Goal: Task Accomplishment & Management: Complete application form

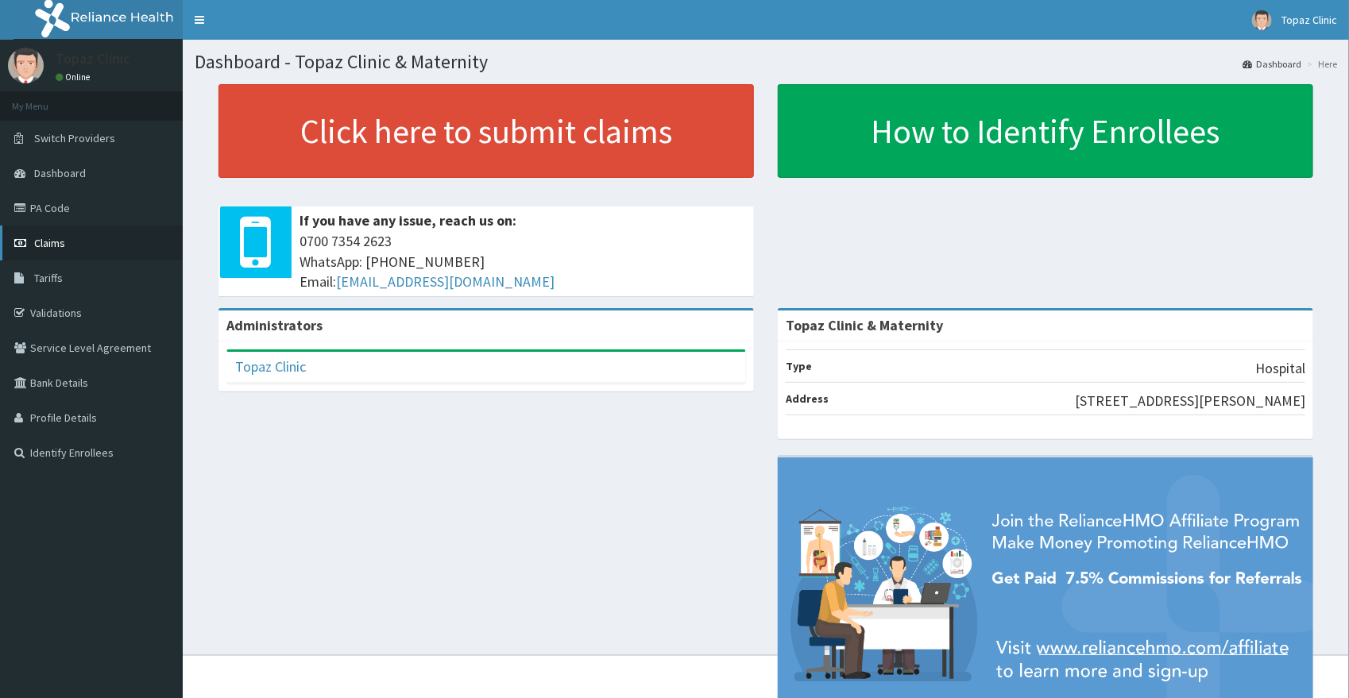
click at [61, 248] on span "Claims" at bounding box center [49, 243] width 31 height 14
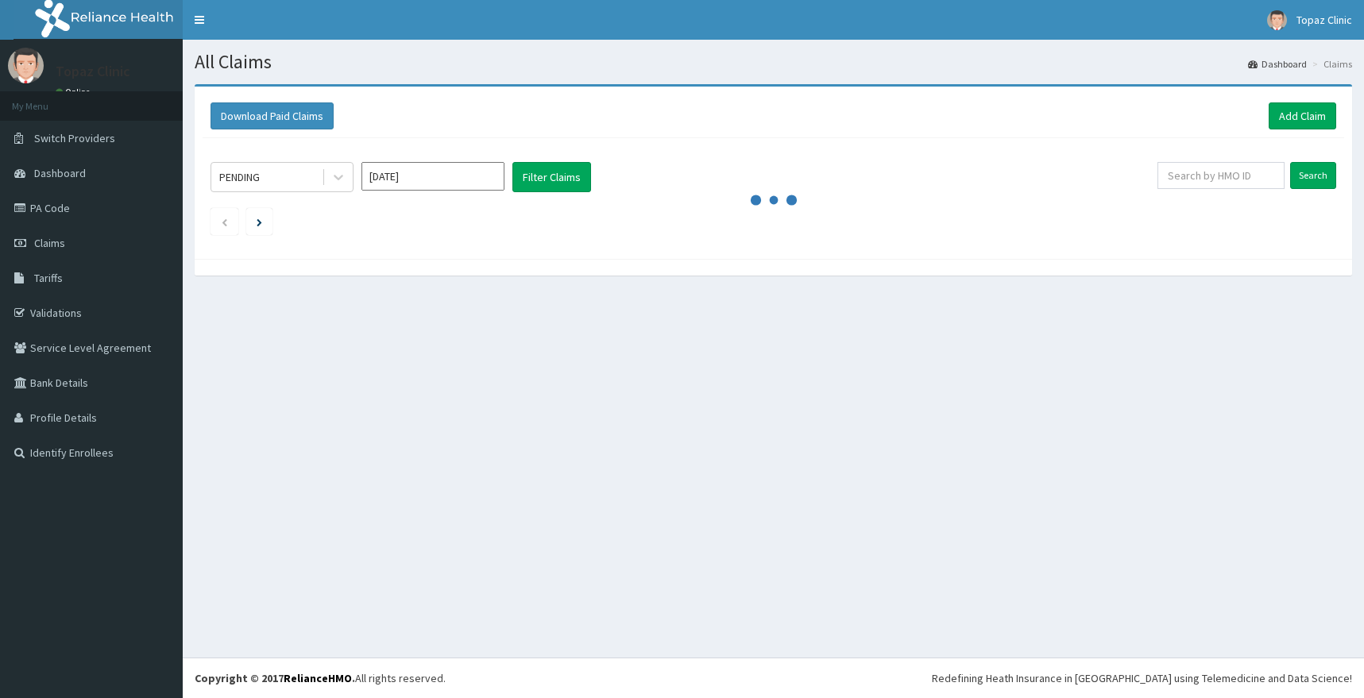
click at [1281, 117] on link "Add Claim" at bounding box center [1303, 115] width 68 height 27
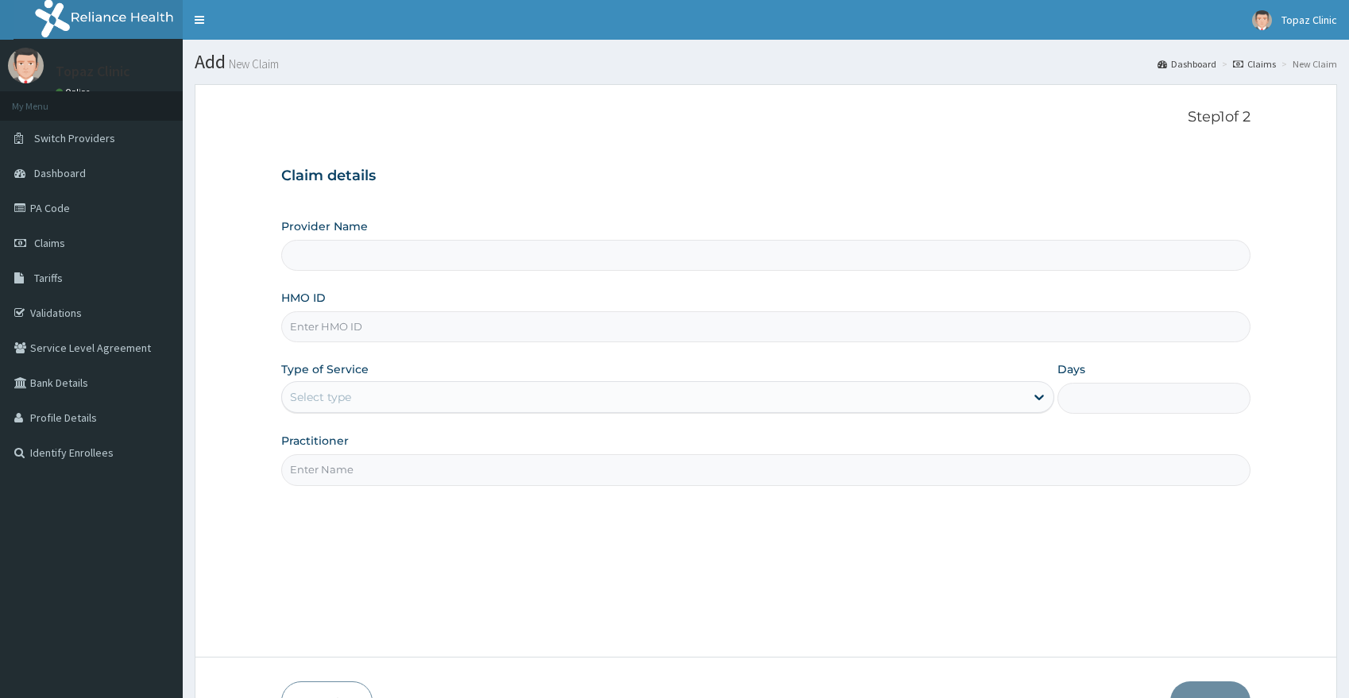
scroll to position [102, 0]
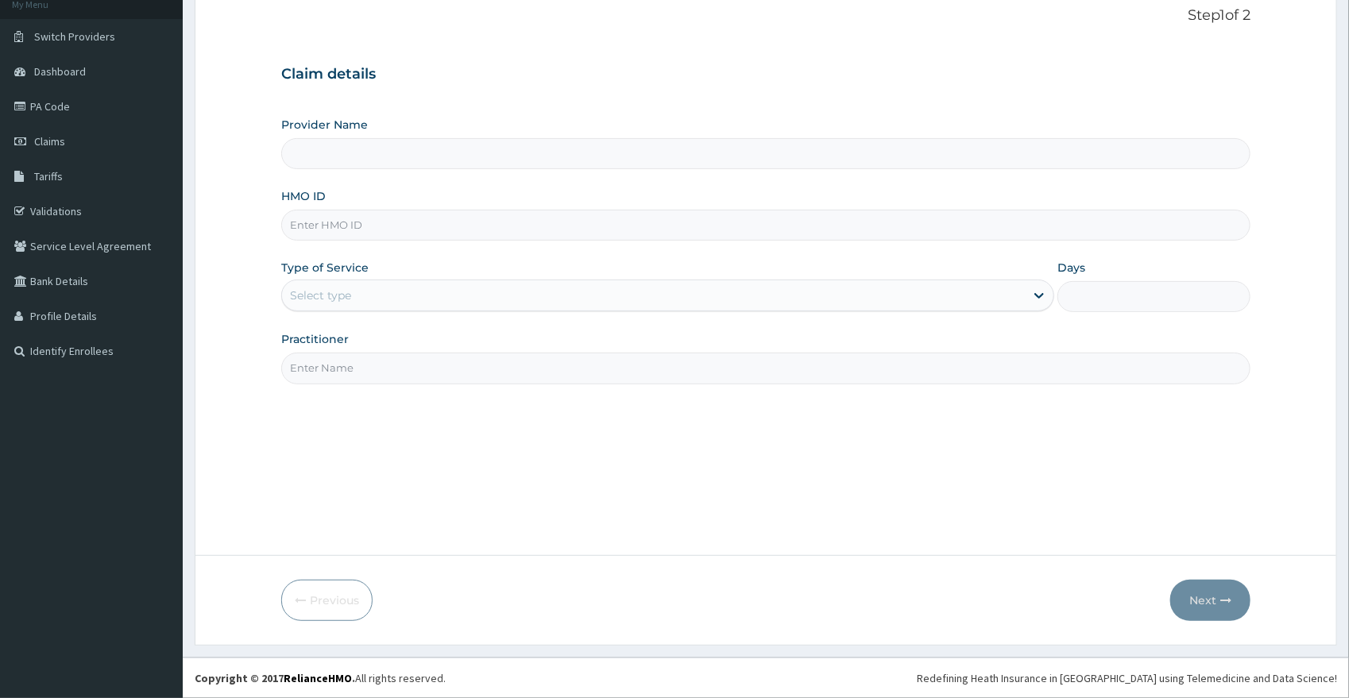
type input "Topaz Clinic & Maternity"
click at [404, 233] on input "HMO ID" at bounding box center [766, 225] width 970 height 31
type input "FBO/10067/D"
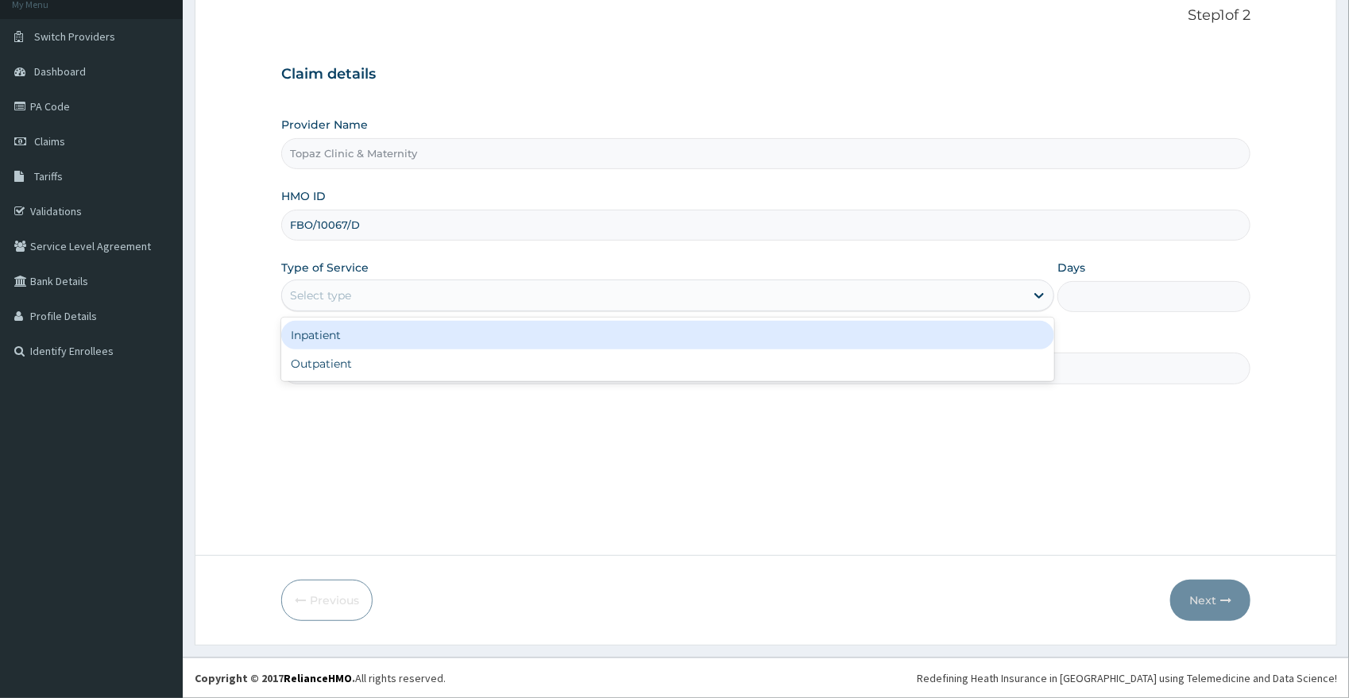
click at [499, 294] on div "Select type" at bounding box center [653, 295] width 743 height 25
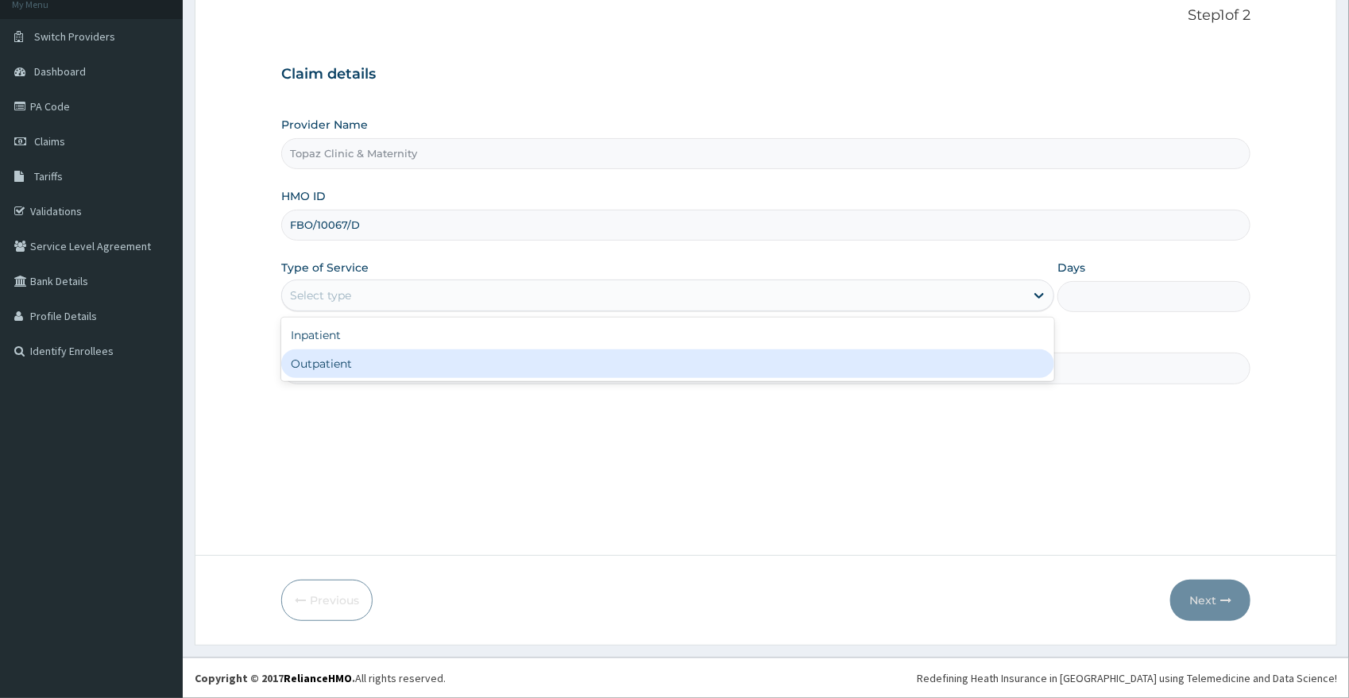
click at [396, 363] on div "Outpatient" at bounding box center [667, 364] width 773 height 29
type input "1"
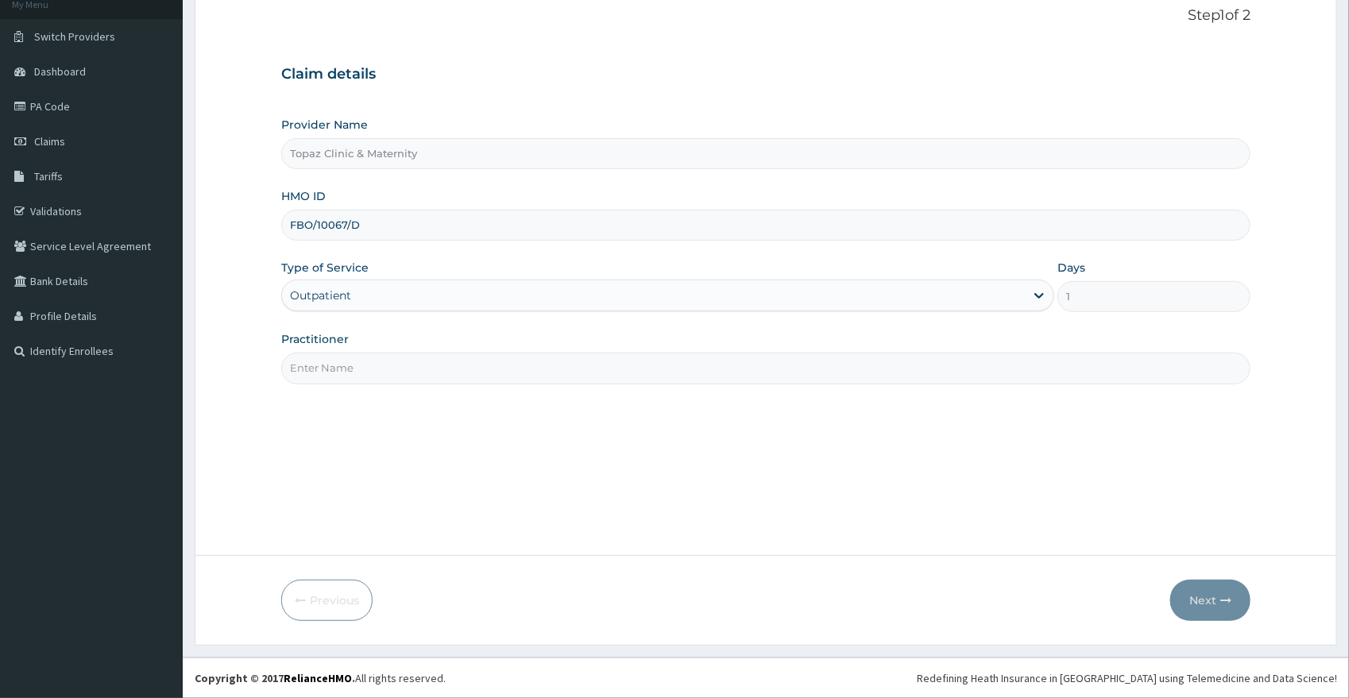
click at [406, 373] on input "Practitioner" at bounding box center [766, 368] width 970 height 31
type input "[PERSON_NAME]"
click at [1189, 596] on button "Next" at bounding box center [1210, 600] width 80 height 41
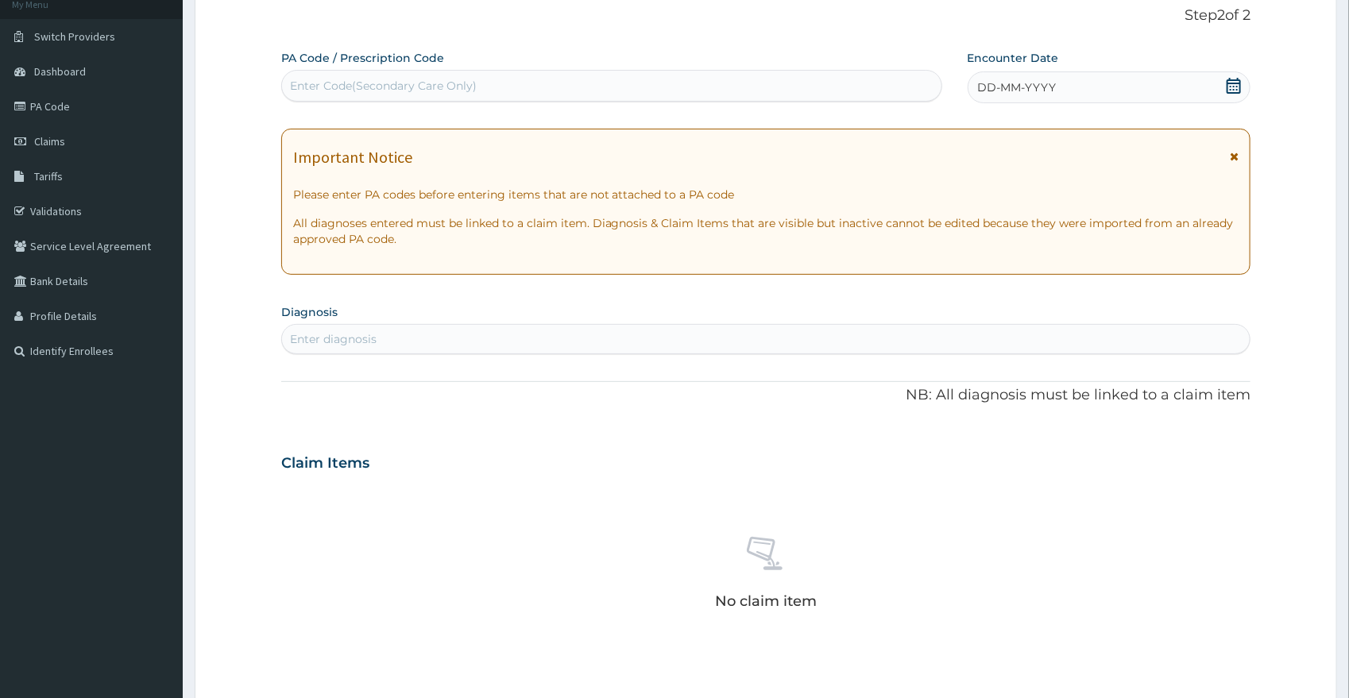
click at [1238, 84] on icon at bounding box center [1234, 86] width 16 height 16
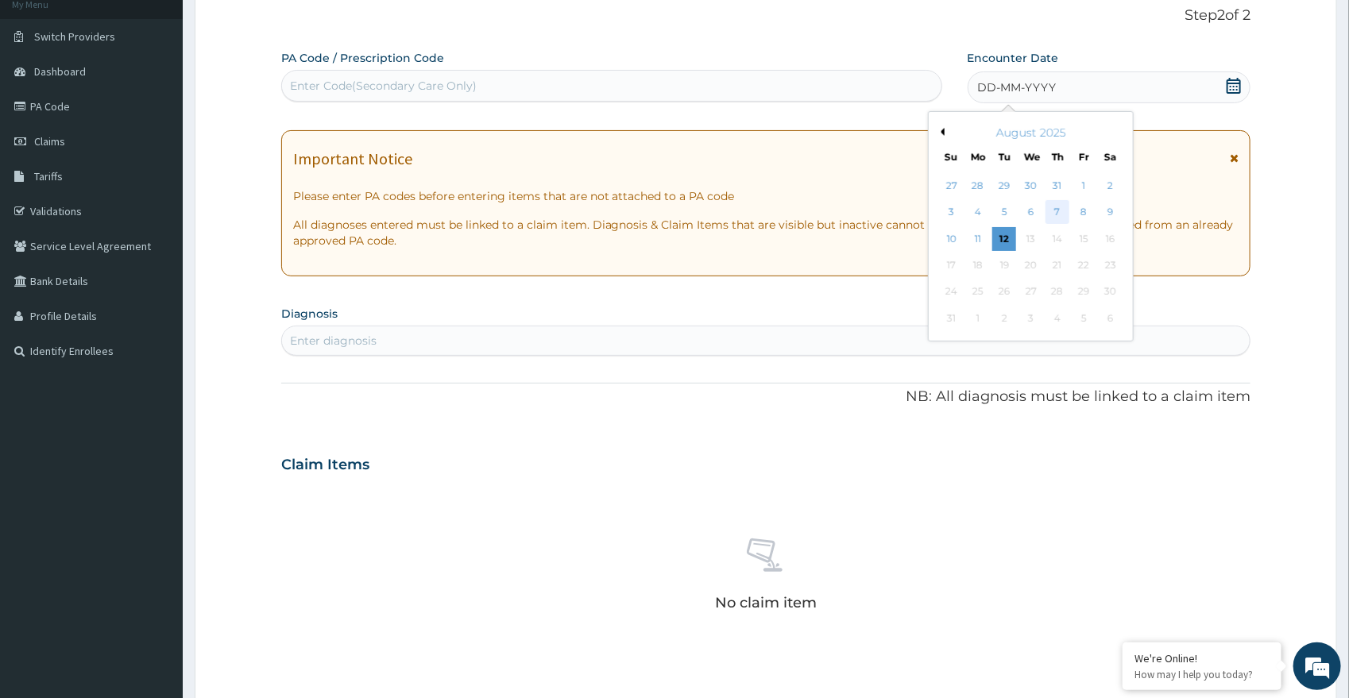
click at [1068, 211] on div "7" at bounding box center [1058, 213] width 24 height 24
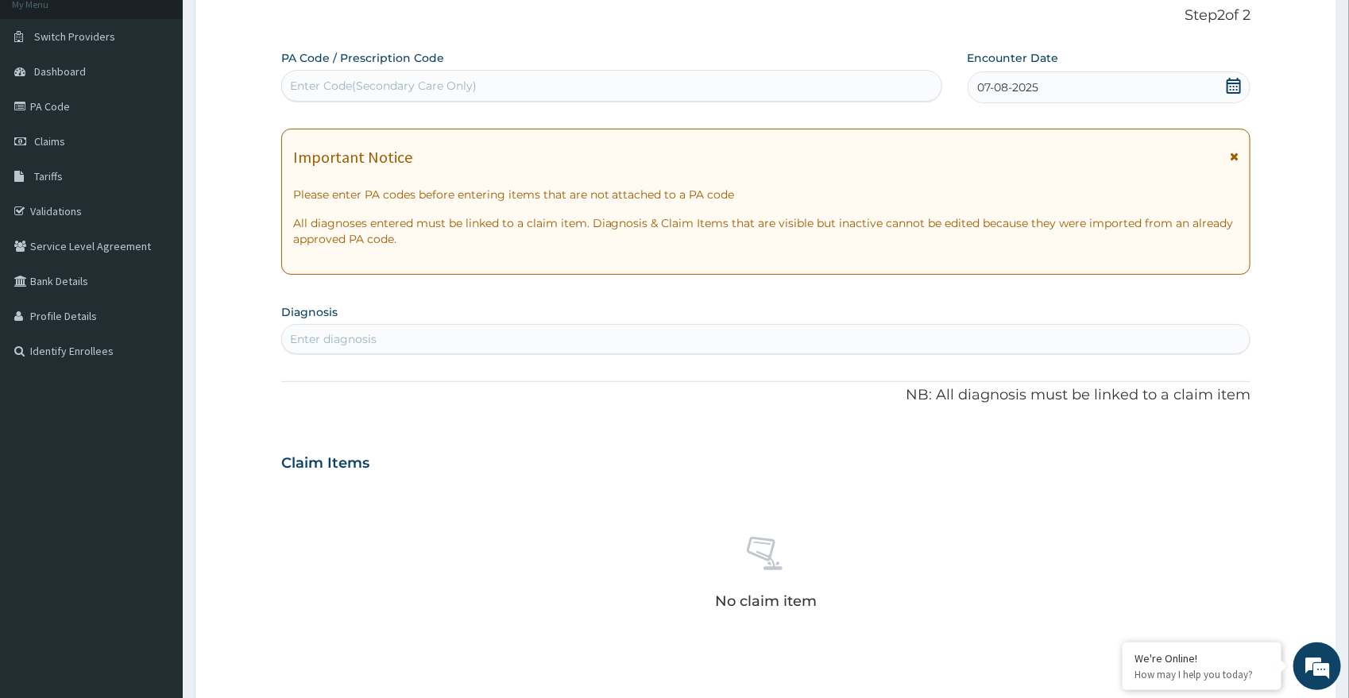
click at [442, 336] on div "Enter diagnosis" at bounding box center [766, 339] width 968 height 25
type input "[MEDICAL_DATA]"
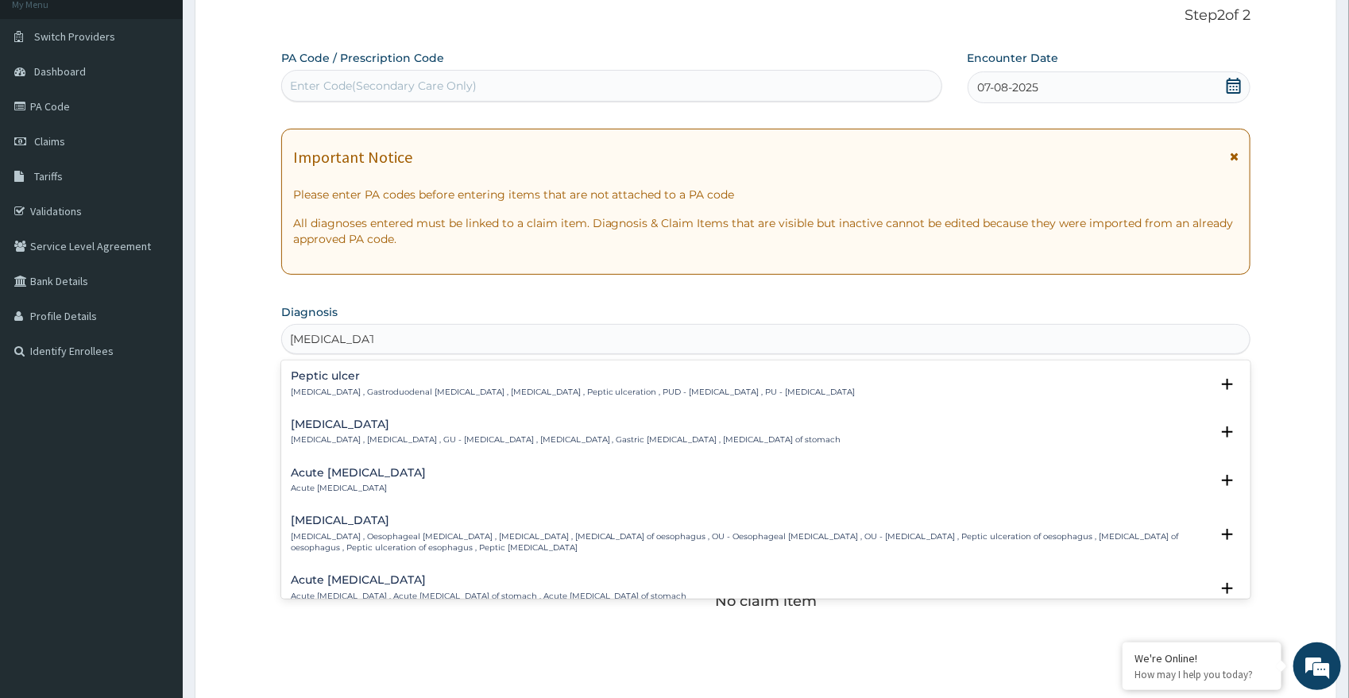
click at [290, 380] on div "[MEDICAL_DATA] [MEDICAL_DATA] , Gastroduodenal [MEDICAL_DATA] , [MEDICAL_DATA] …" at bounding box center [766, 388] width 970 height 48
click at [325, 394] on p "[MEDICAL_DATA] , Gastroduodenal [MEDICAL_DATA] , [MEDICAL_DATA] , Peptic ulcera…" at bounding box center [573, 392] width 565 height 11
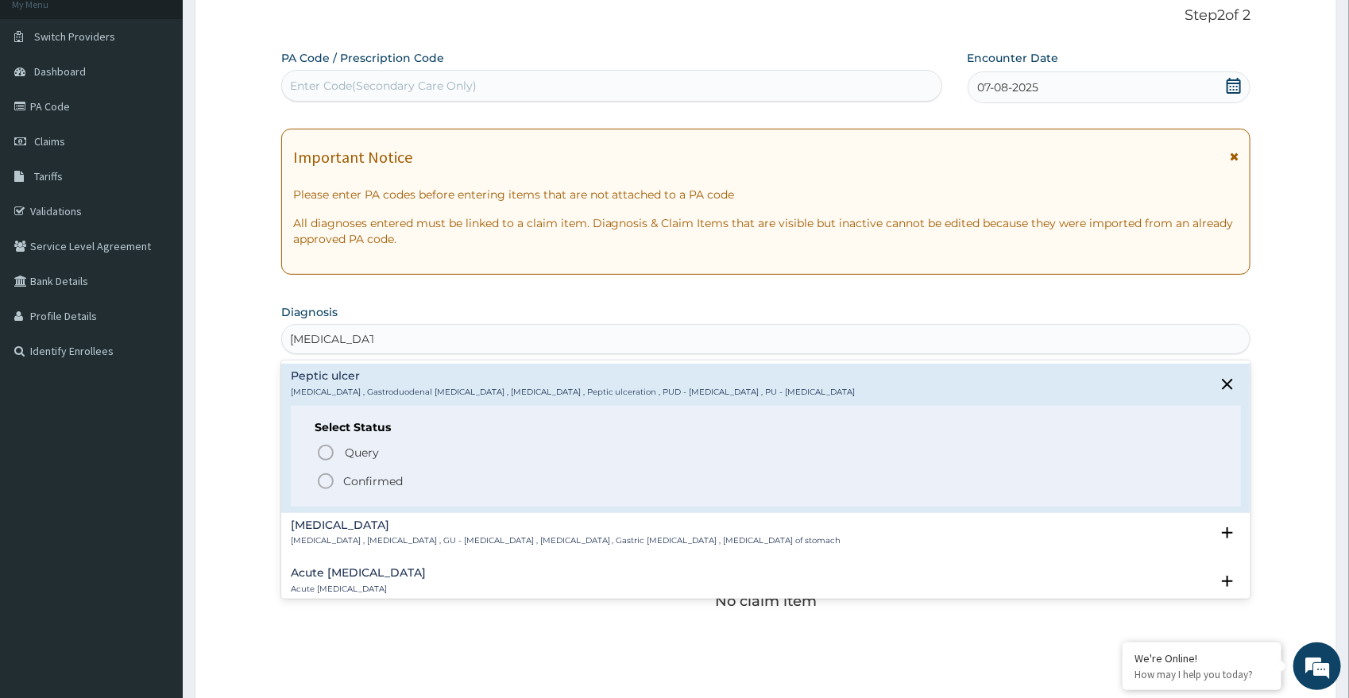
click at [357, 478] on p "Confirmed" at bounding box center [373, 482] width 60 height 16
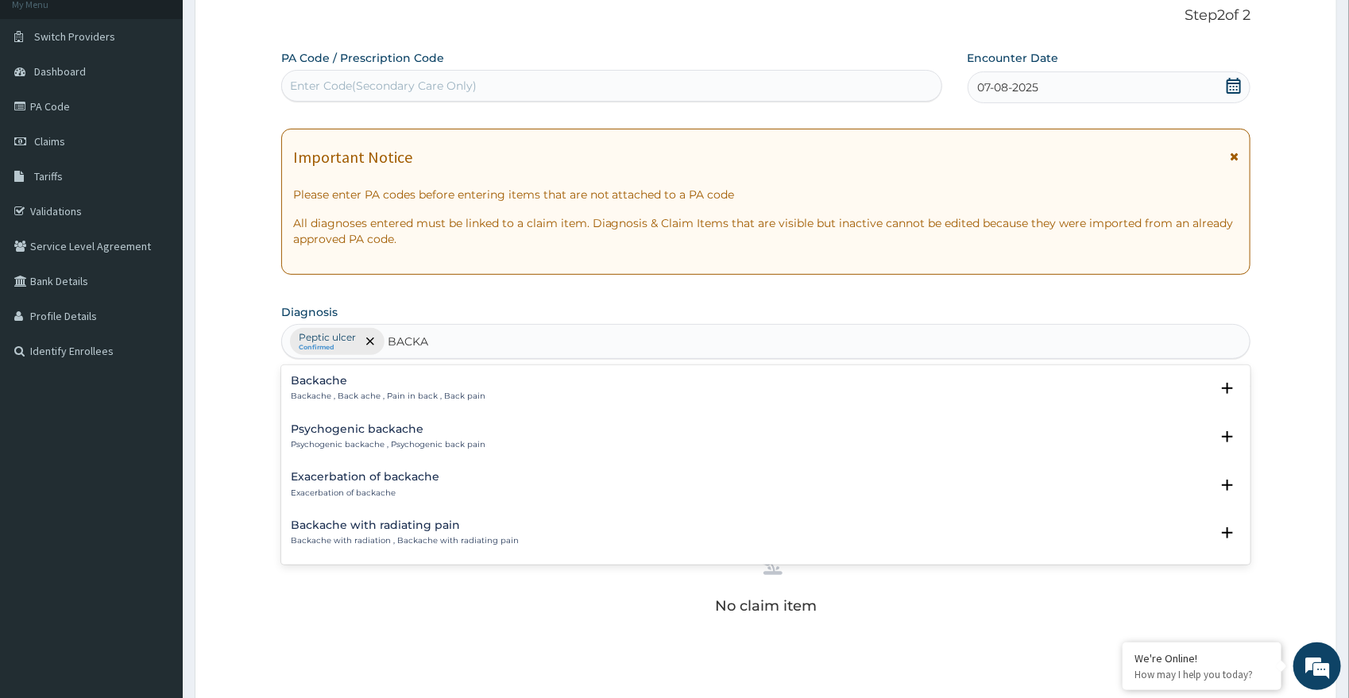
type input "BACKAC"
click at [327, 382] on h4 "Backache" at bounding box center [388, 381] width 195 height 12
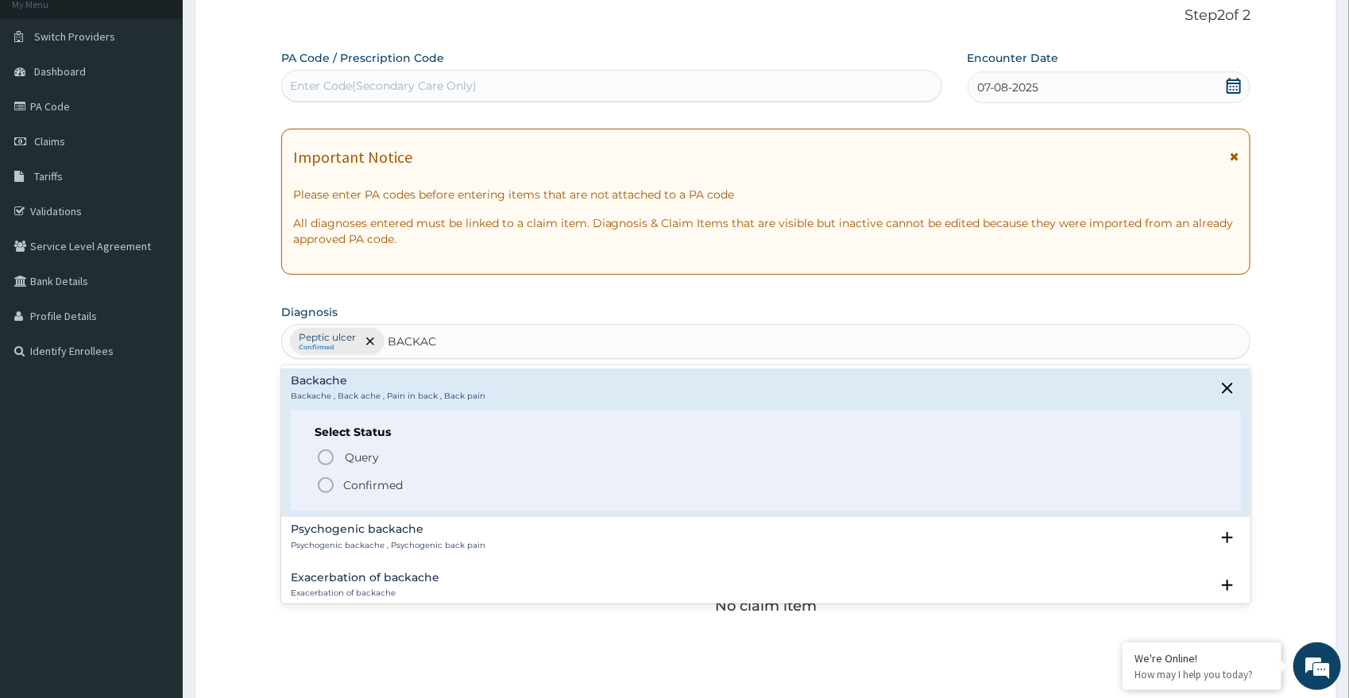
click at [325, 486] on icon "status option filled" at bounding box center [325, 485] width 19 height 19
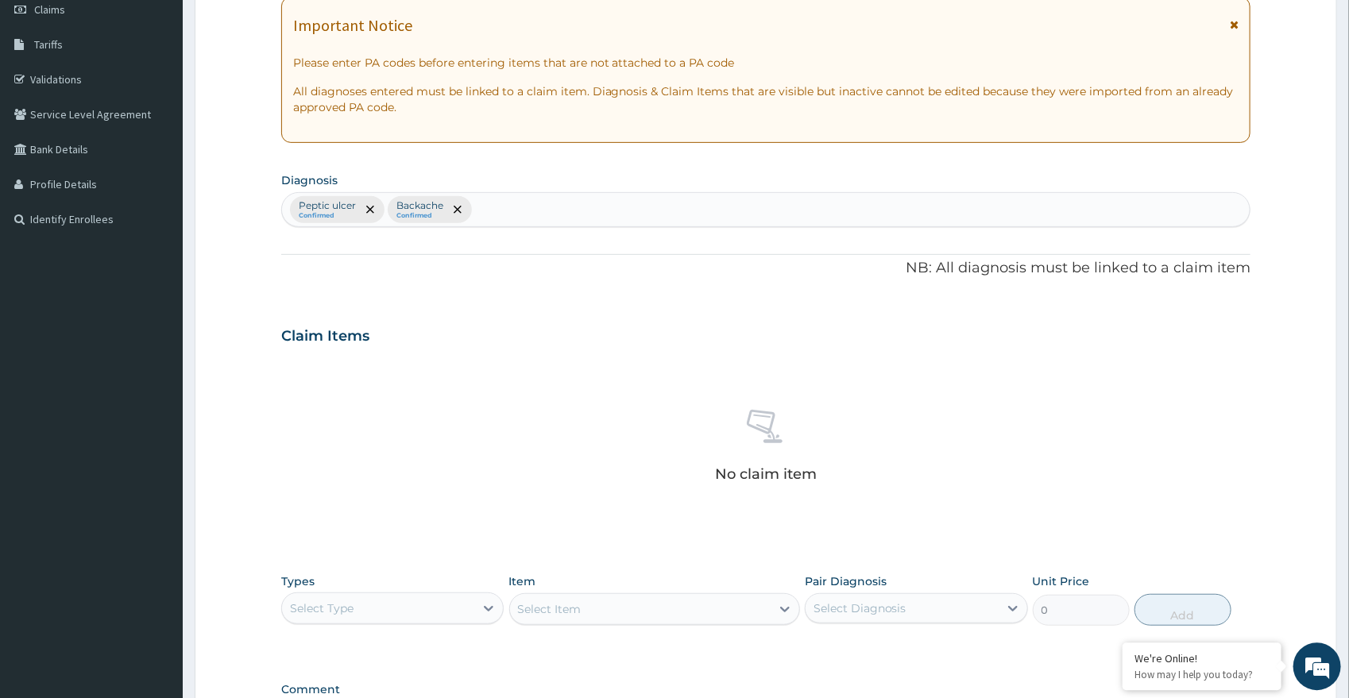
scroll to position [358, 0]
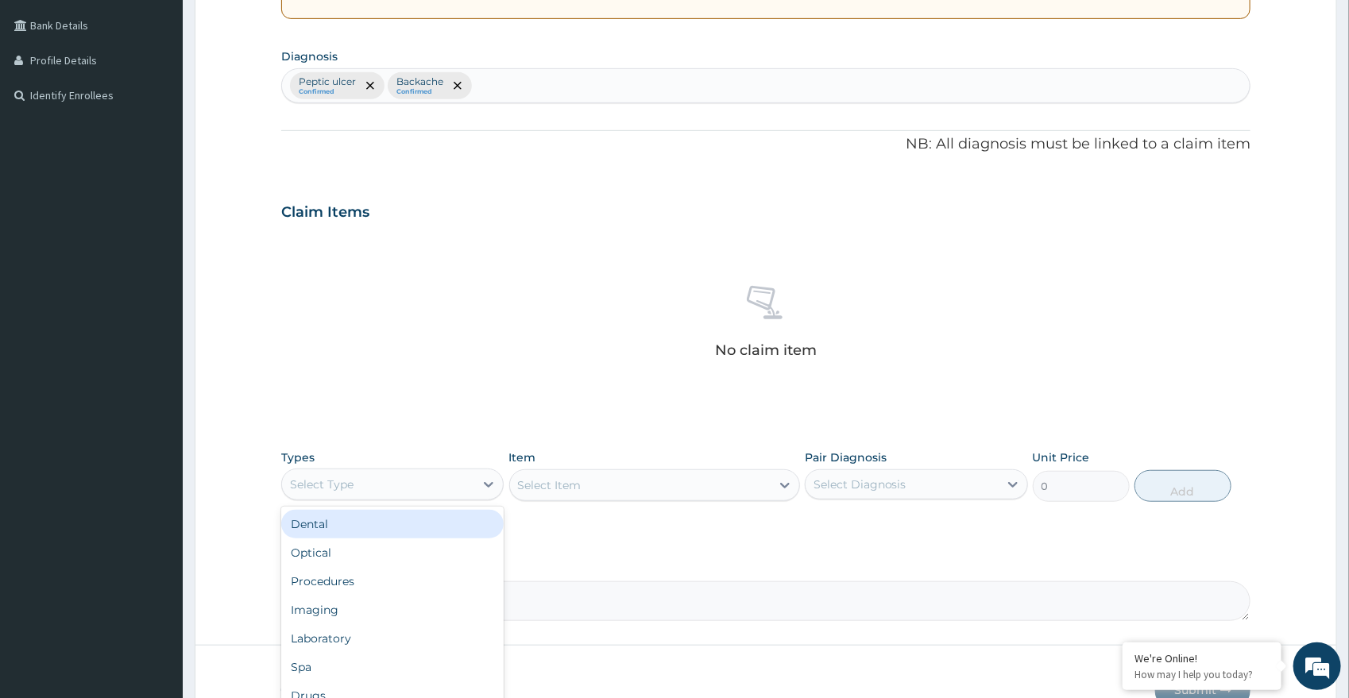
click at [413, 494] on div "Select Type" at bounding box center [378, 484] width 193 height 25
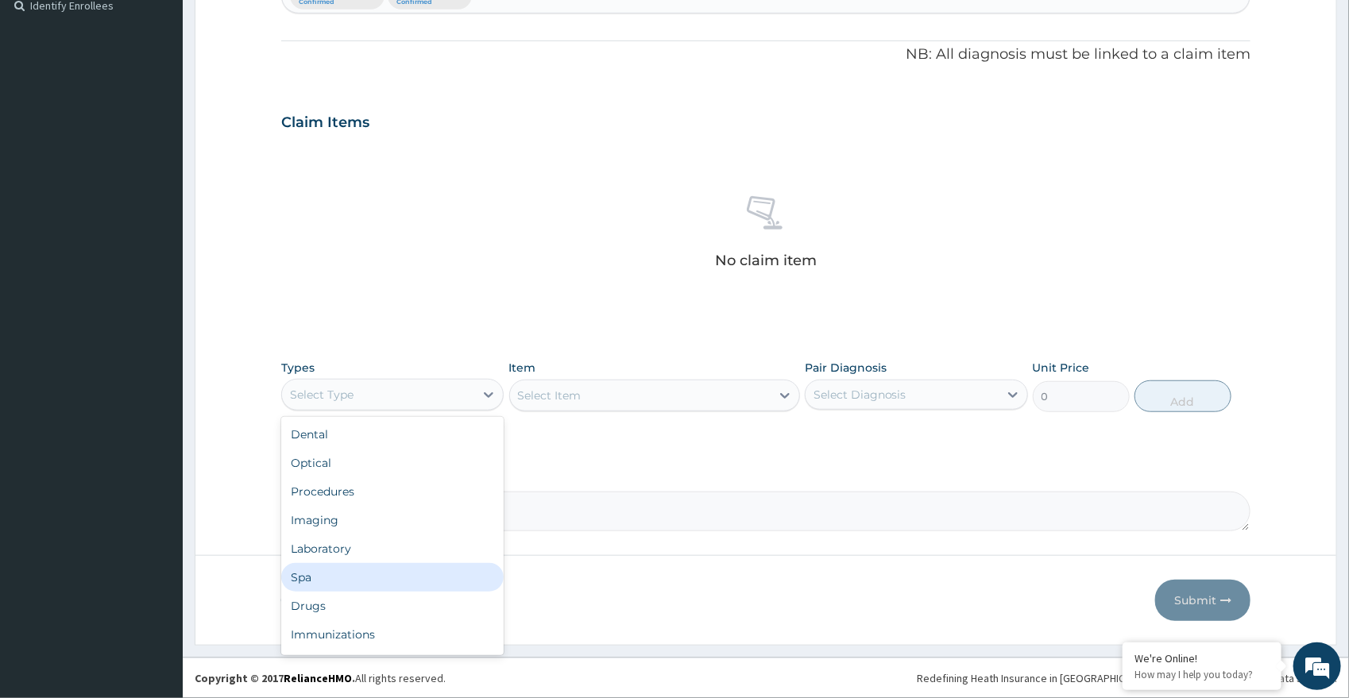
scroll to position [54, 0]
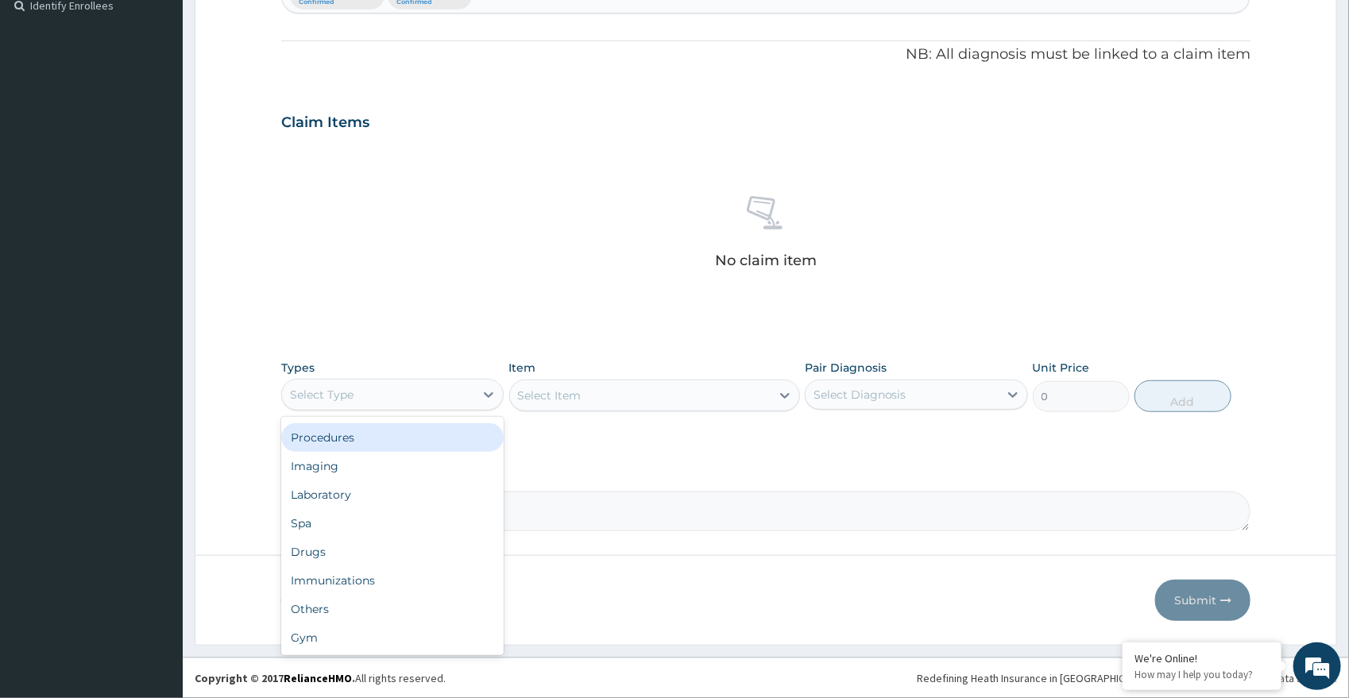
click at [401, 435] on div "Procedures" at bounding box center [392, 437] width 223 height 29
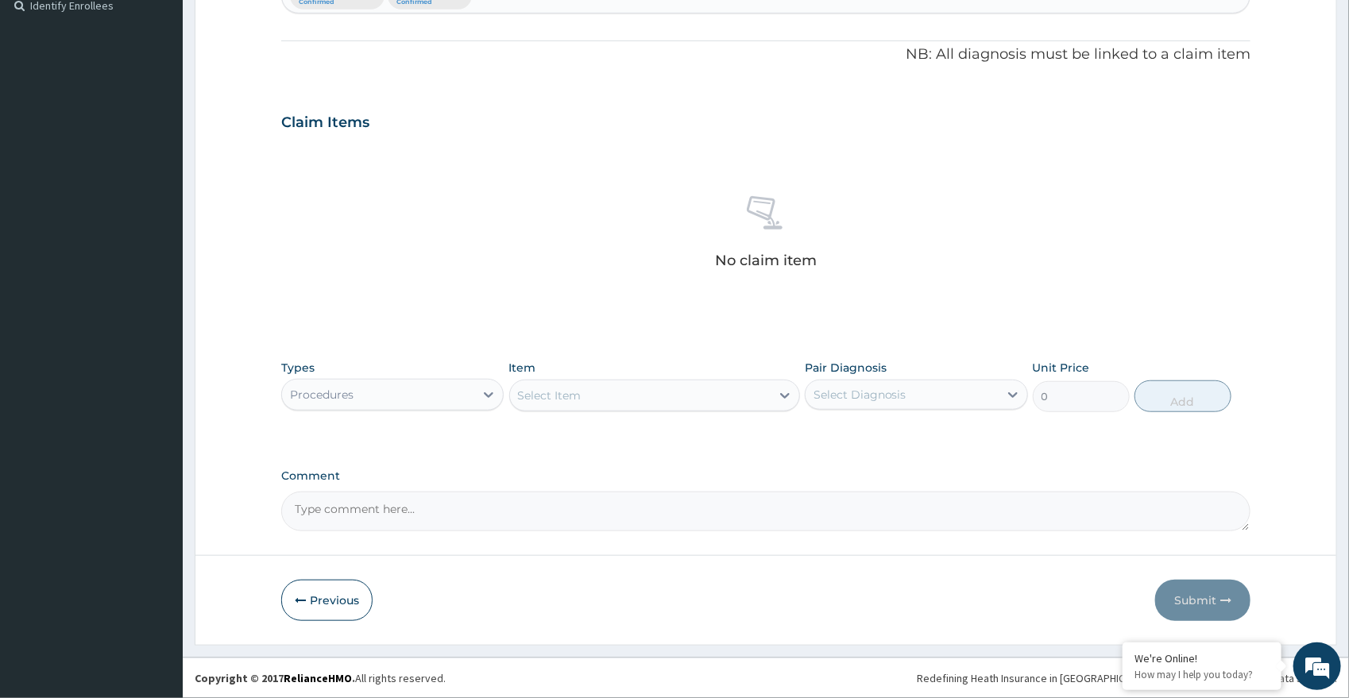
click at [826, 396] on div "Select Diagnosis" at bounding box center [860, 395] width 93 height 16
click at [834, 433] on label "Peptic ulcer" at bounding box center [865, 434] width 69 height 16
checkbox input "true"
click at [833, 474] on div "Backache" at bounding box center [916, 468] width 223 height 33
checkbox input "true"
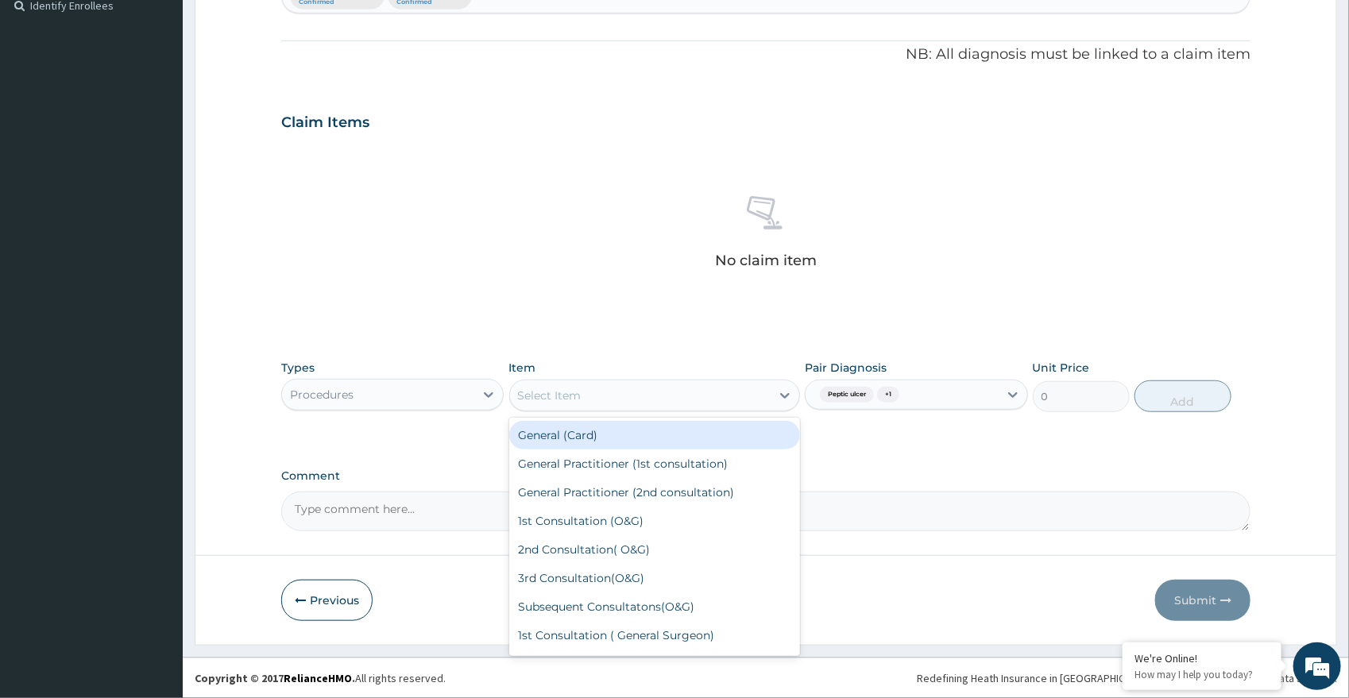
click at [735, 388] on div "Select Item" at bounding box center [640, 395] width 261 height 25
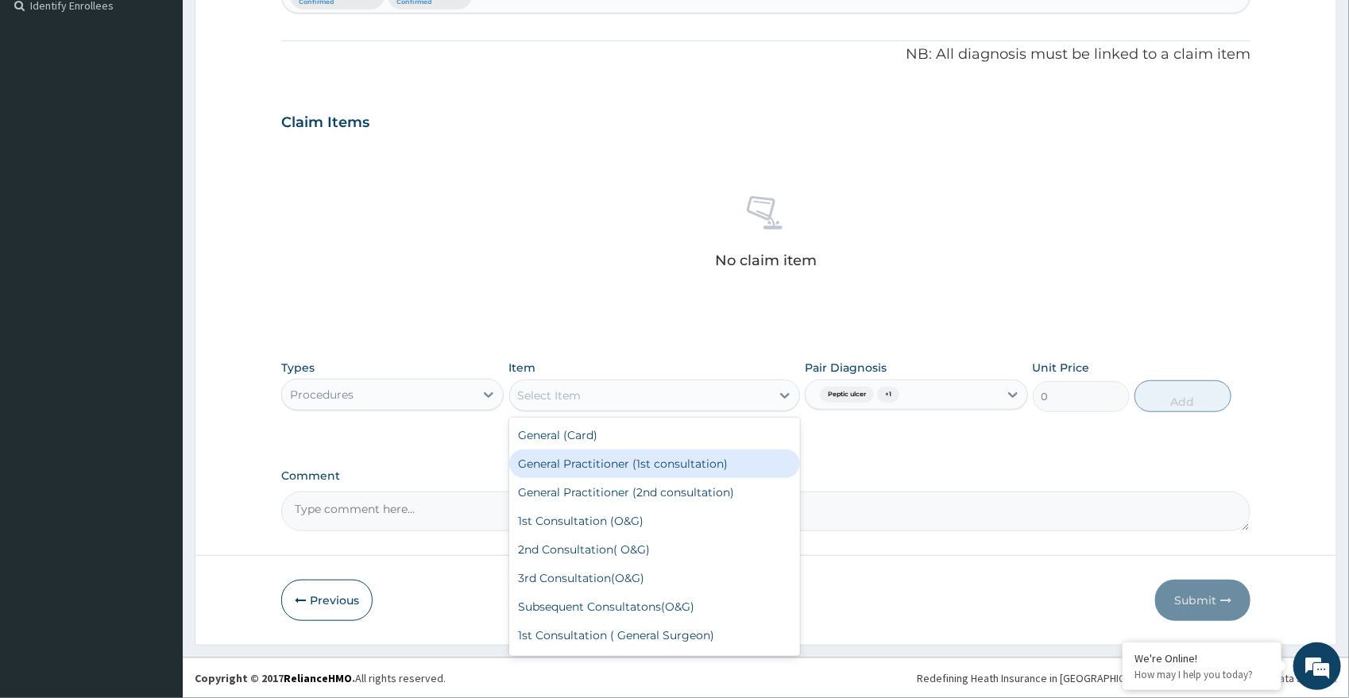
click at [748, 458] on div "General Practitioner (1st consultation)" at bounding box center [654, 464] width 291 height 29
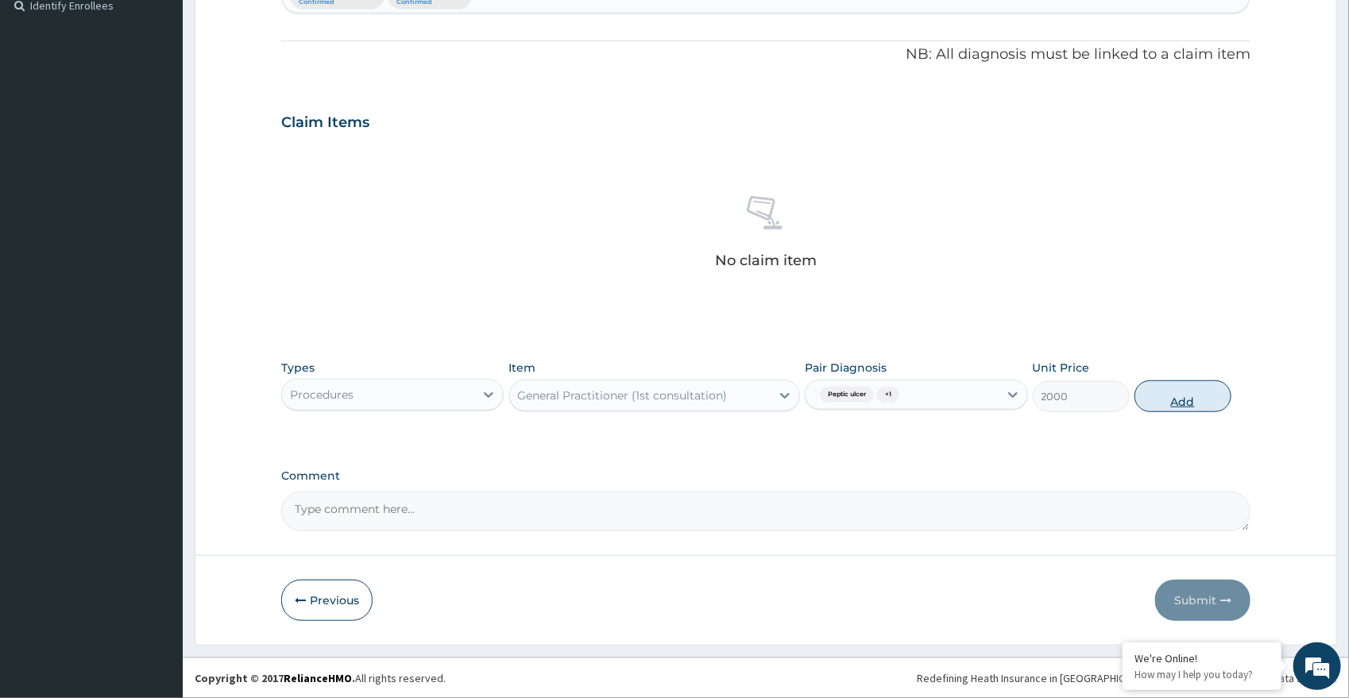
click at [1165, 397] on button "Add" at bounding box center [1182, 397] width 97 height 32
type input "0"
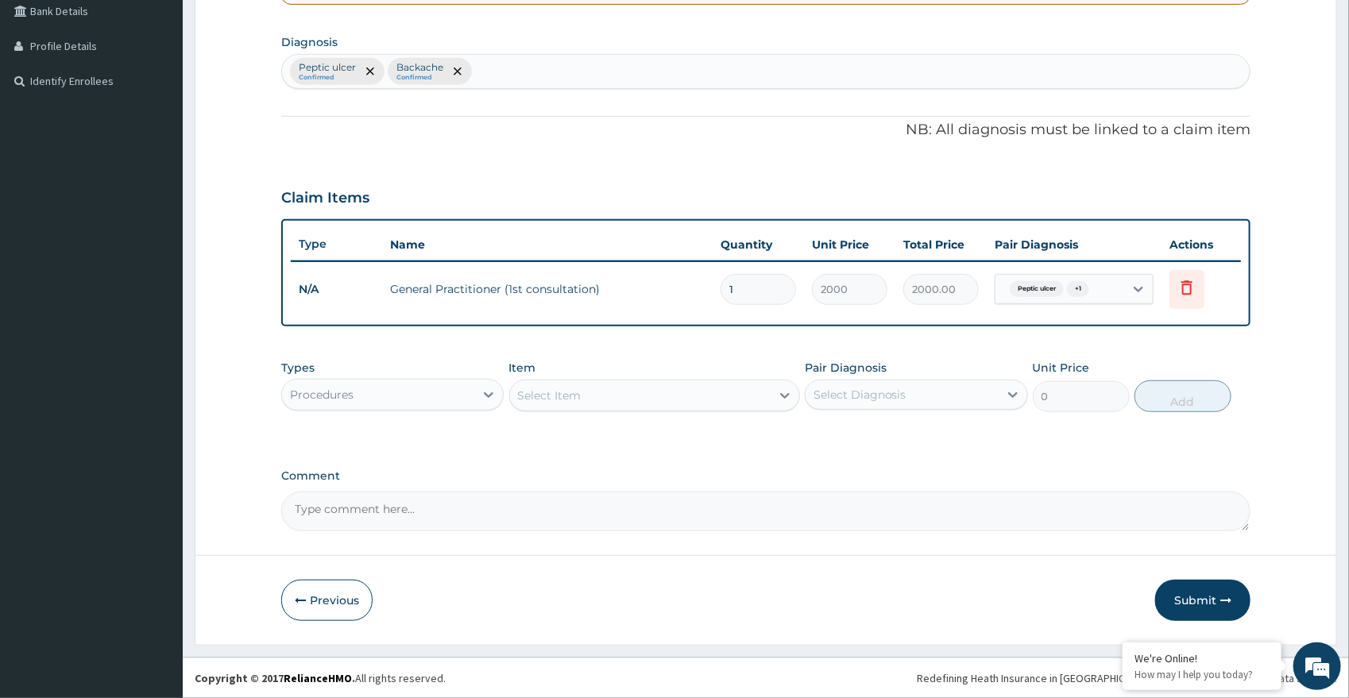
scroll to position [370, 0]
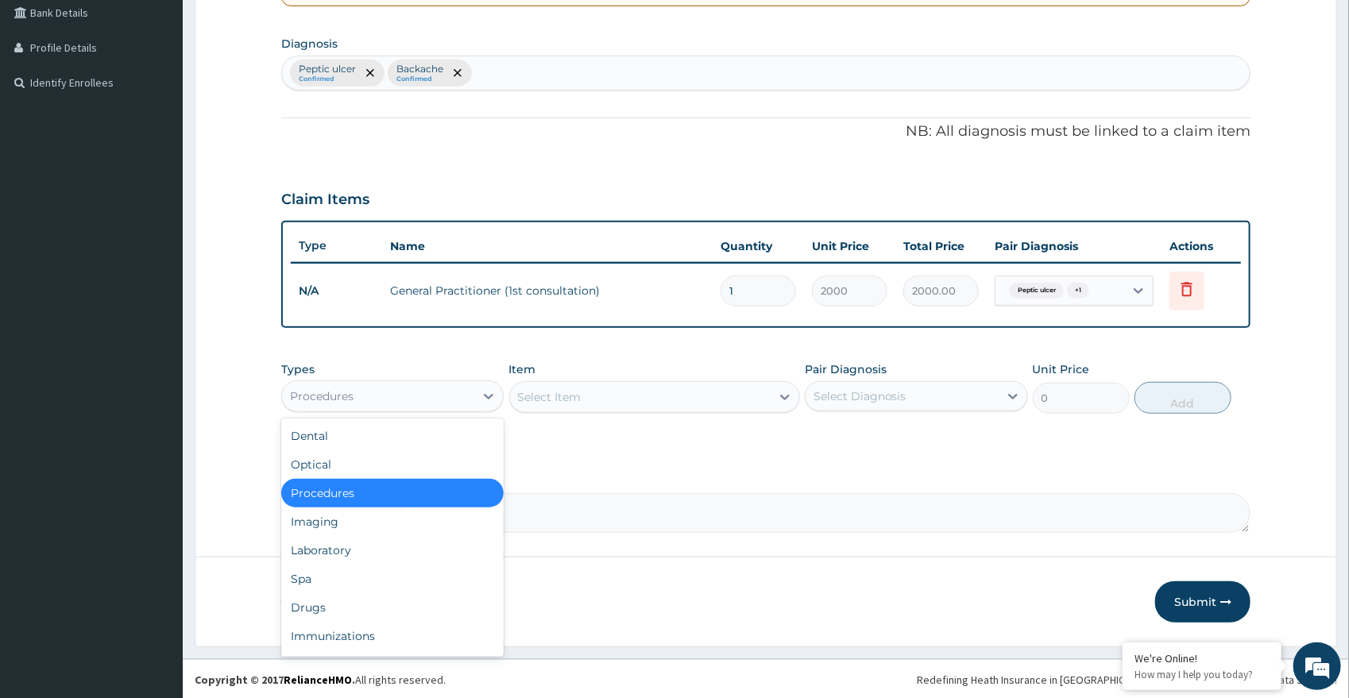
click at [457, 405] on div "Procedures" at bounding box center [378, 396] width 193 height 25
click at [446, 601] on div "Drugs" at bounding box center [392, 607] width 223 height 29
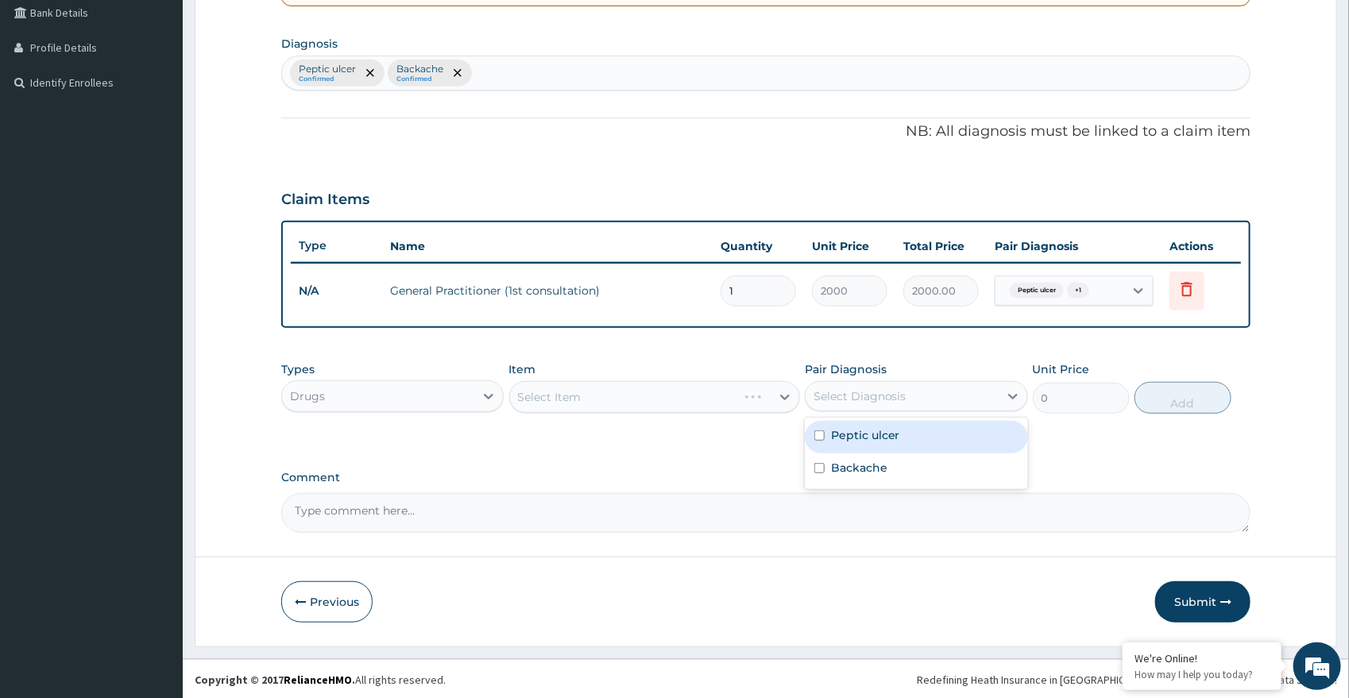
click at [867, 392] on div "Select Diagnosis" at bounding box center [860, 396] width 93 height 16
click at [872, 435] on label "Peptic ulcer" at bounding box center [865, 435] width 69 height 16
checkbox input "true"
click at [708, 381] on div "Select Item" at bounding box center [654, 397] width 291 height 32
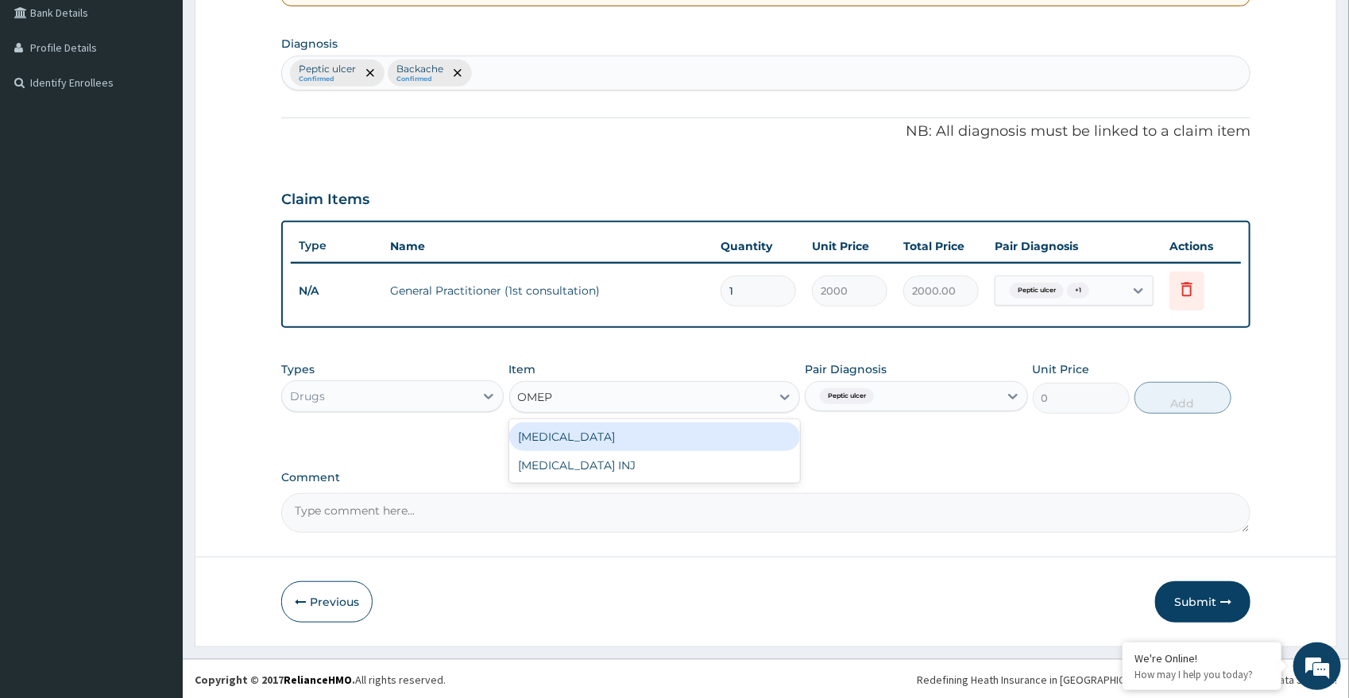
type input "OMEPR"
click at [778, 433] on div "[MEDICAL_DATA]" at bounding box center [654, 437] width 291 height 29
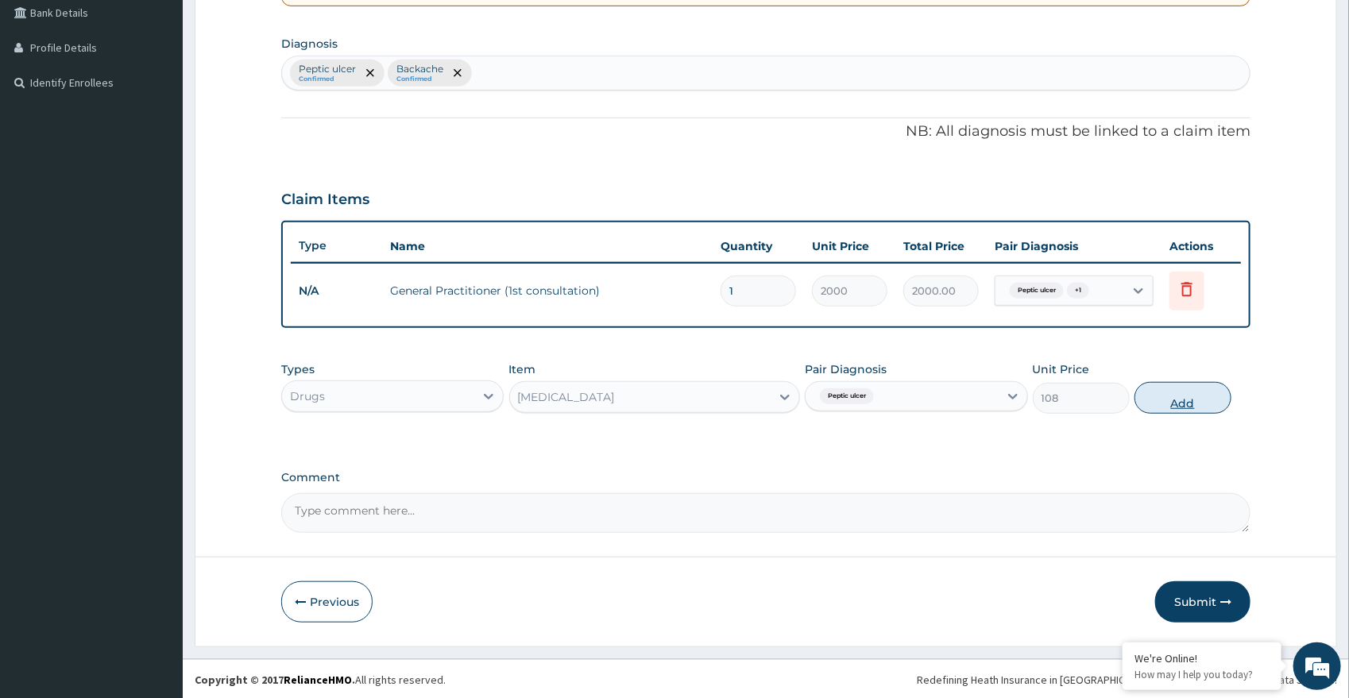
click at [1162, 394] on button "Add" at bounding box center [1182, 398] width 97 height 32
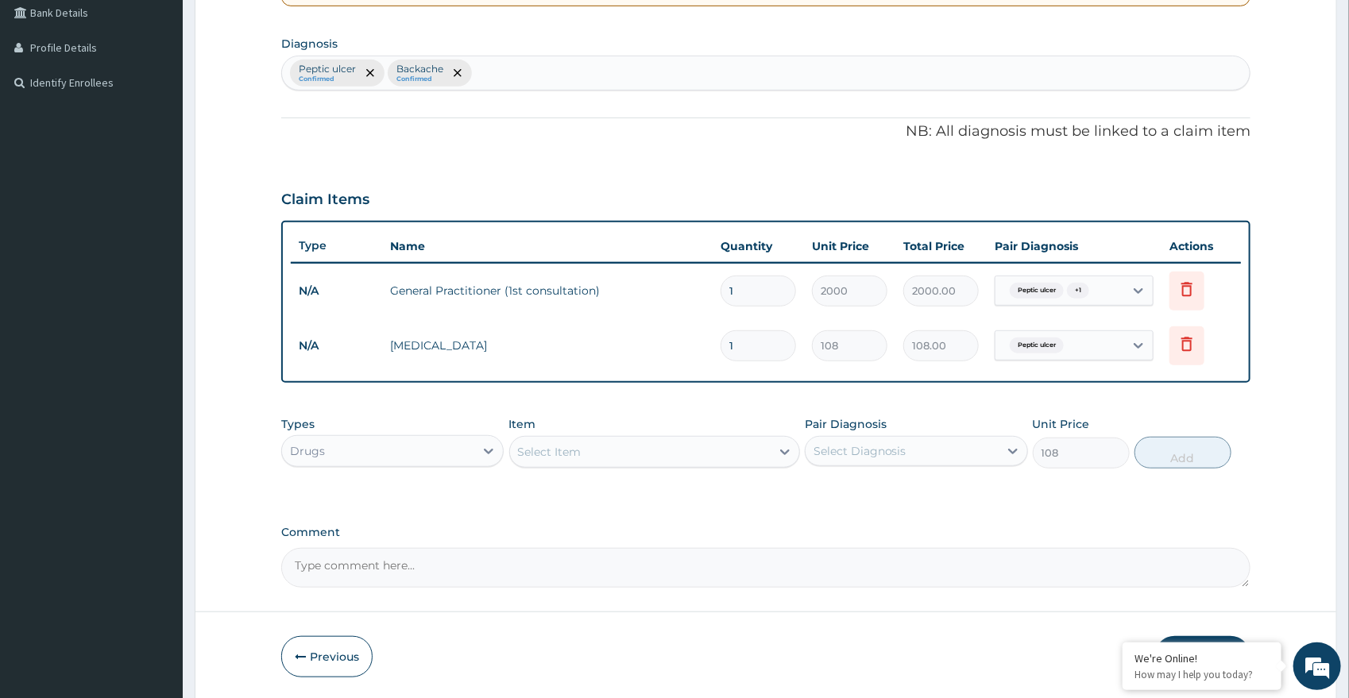
type input "0"
type input "14"
type input "1512.00"
type input "14"
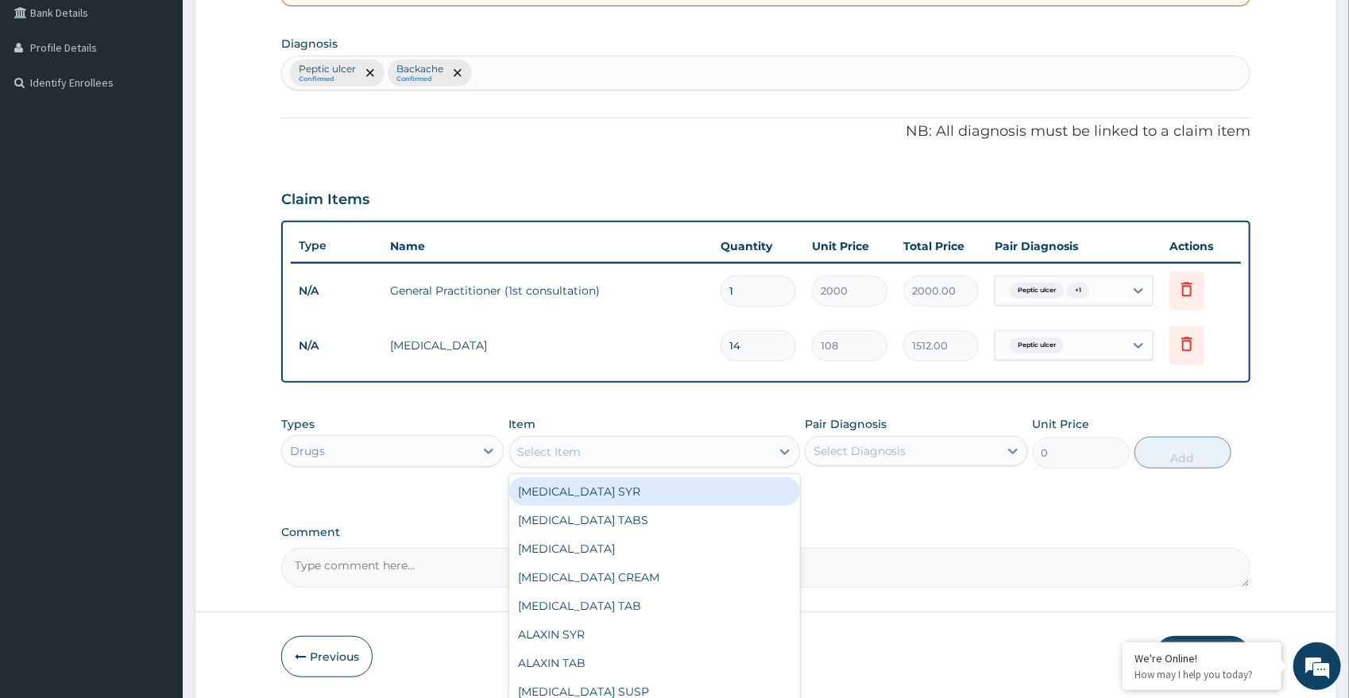
click at [610, 450] on div "Select Item" at bounding box center [640, 451] width 261 height 25
type input "DICLO"
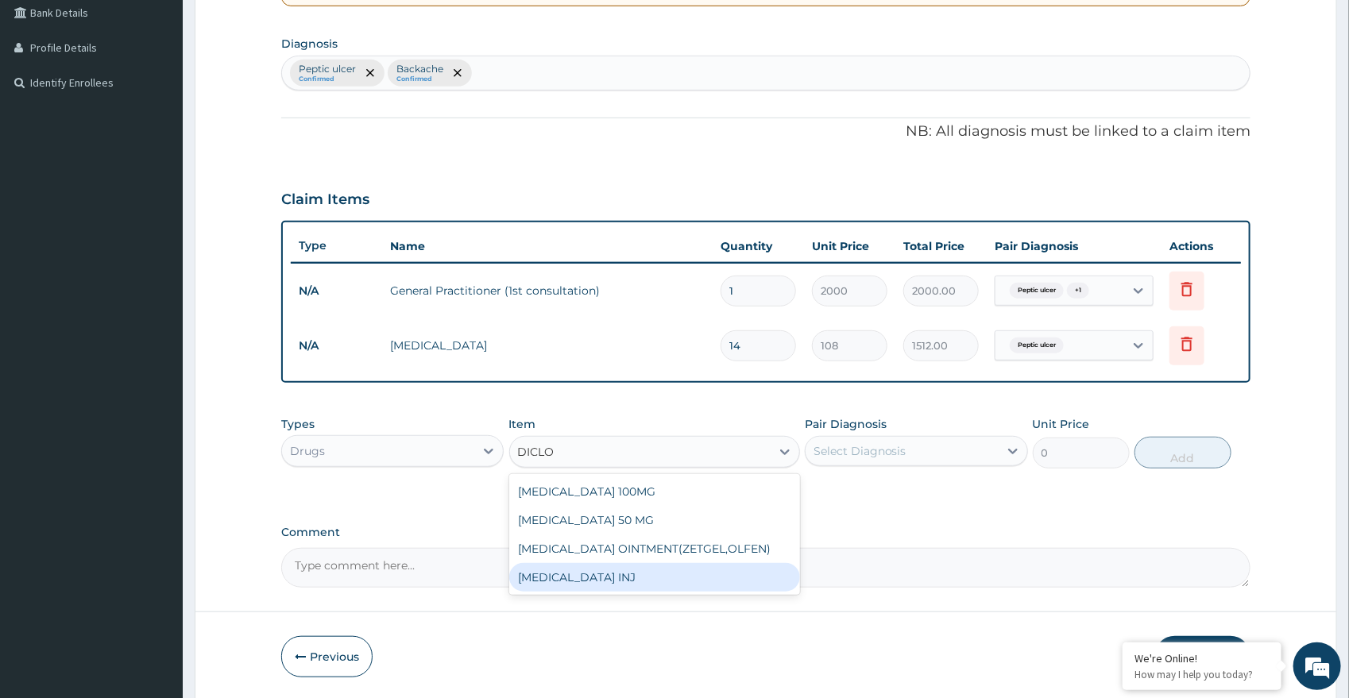
click at [617, 577] on div "[MEDICAL_DATA] INJ" at bounding box center [654, 577] width 291 height 29
type input "360"
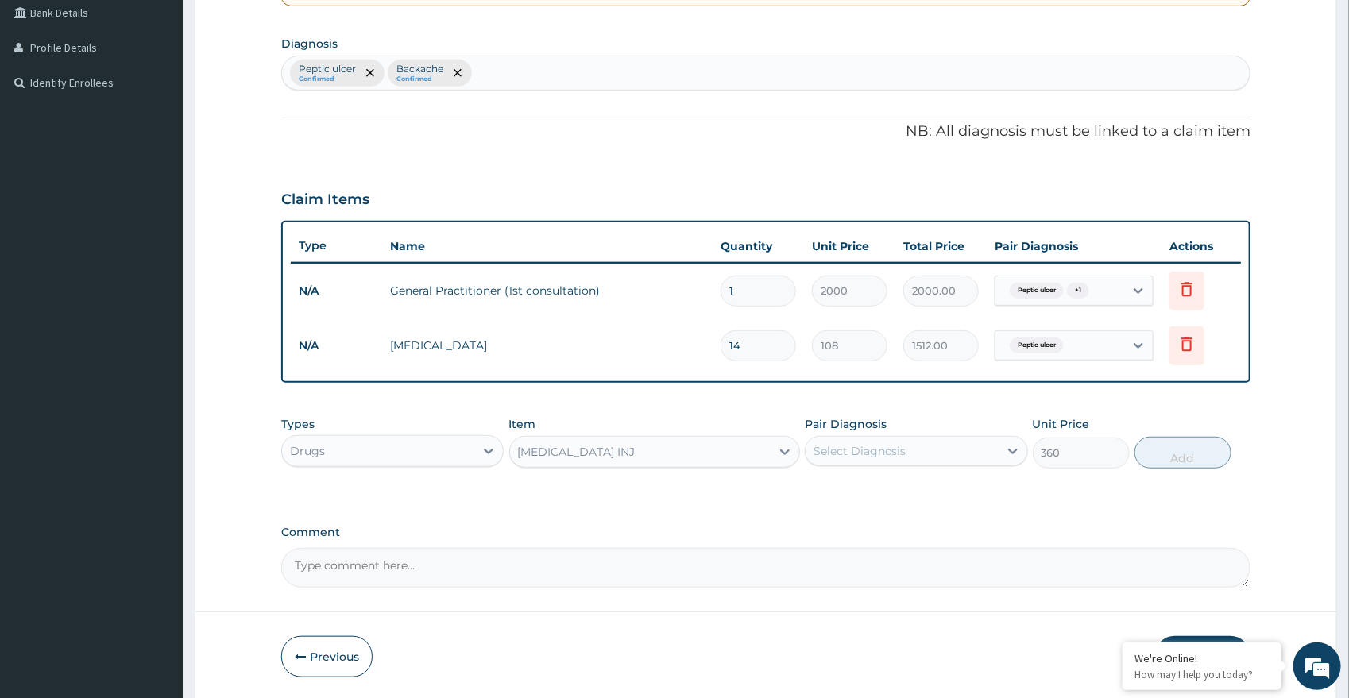
click at [880, 446] on div "Select Diagnosis" at bounding box center [860, 451] width 93 height 16
click at [830, 527] on div "Backache" at bounding box center [916, 524] width 223 height 33
checkbox input "true"
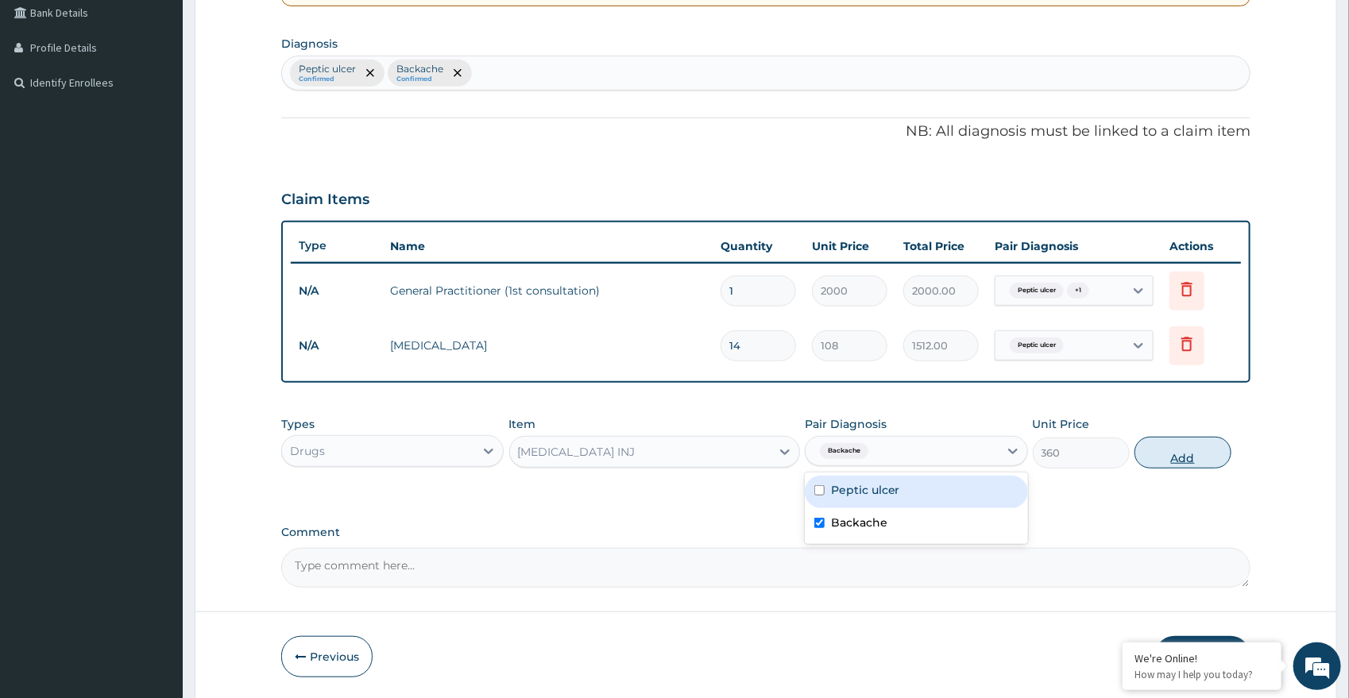
click at [1203, 456] on button "Add" at bounding box center [1182, 453] width 97 height 32
type input "0"
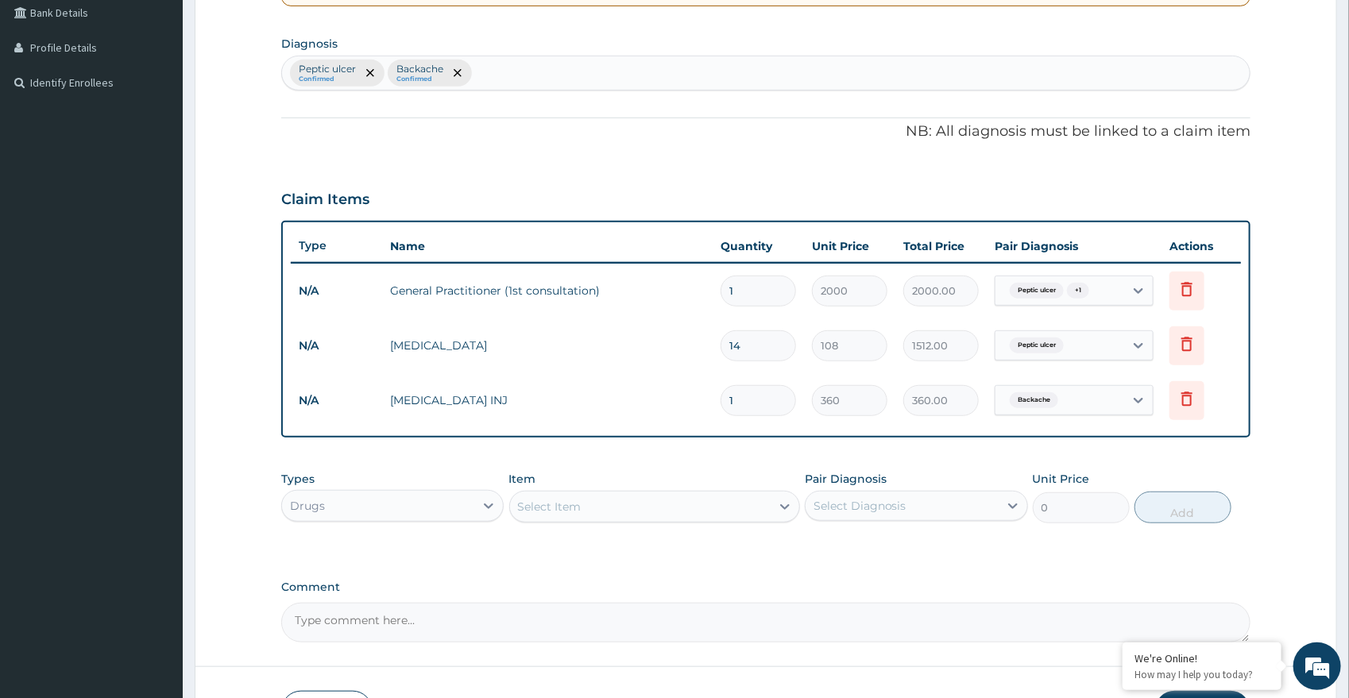
click at [698, 504] on div "Select Item" at bounding box center [640, 506] width 261 height 25
type input "IBUPRO"
click at [690, 538] on div "[MEDICAL_DATA] (200MG) TAB" at bounding box center [654, 546] width 291 height 29
type input "25.2"
drag, startPoint x: 953, startPoint y: 508, endPoint x: 941, endPoint y: 523, distance: 19.7
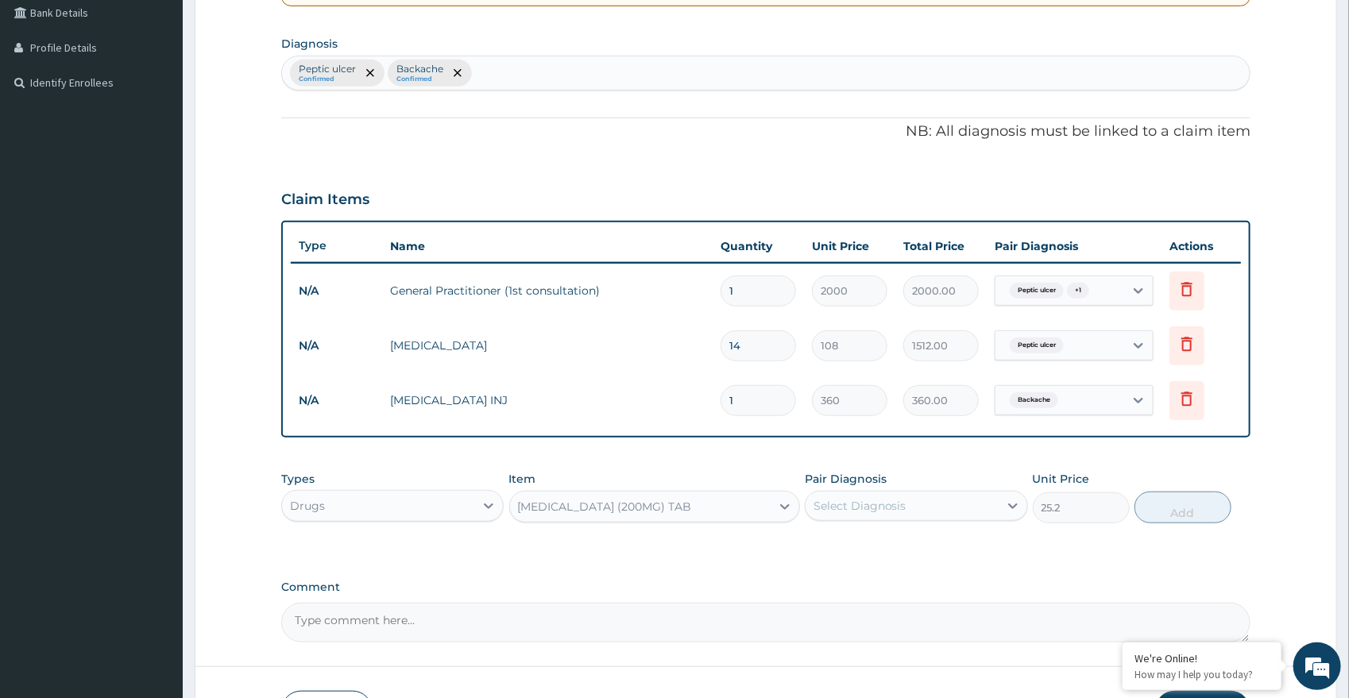
click at [951, 508] on div "Select Diagnosis" at bounding box center [902, 505] width 193 height 25
click at [905, 579] on div "Backache" at bounding box center [916, 579] width 223 height 33
checkbox input "true"
click at [1179, 517] on button "Add" at bounding box center [1182, 508] width 97 height 32
type input "0"
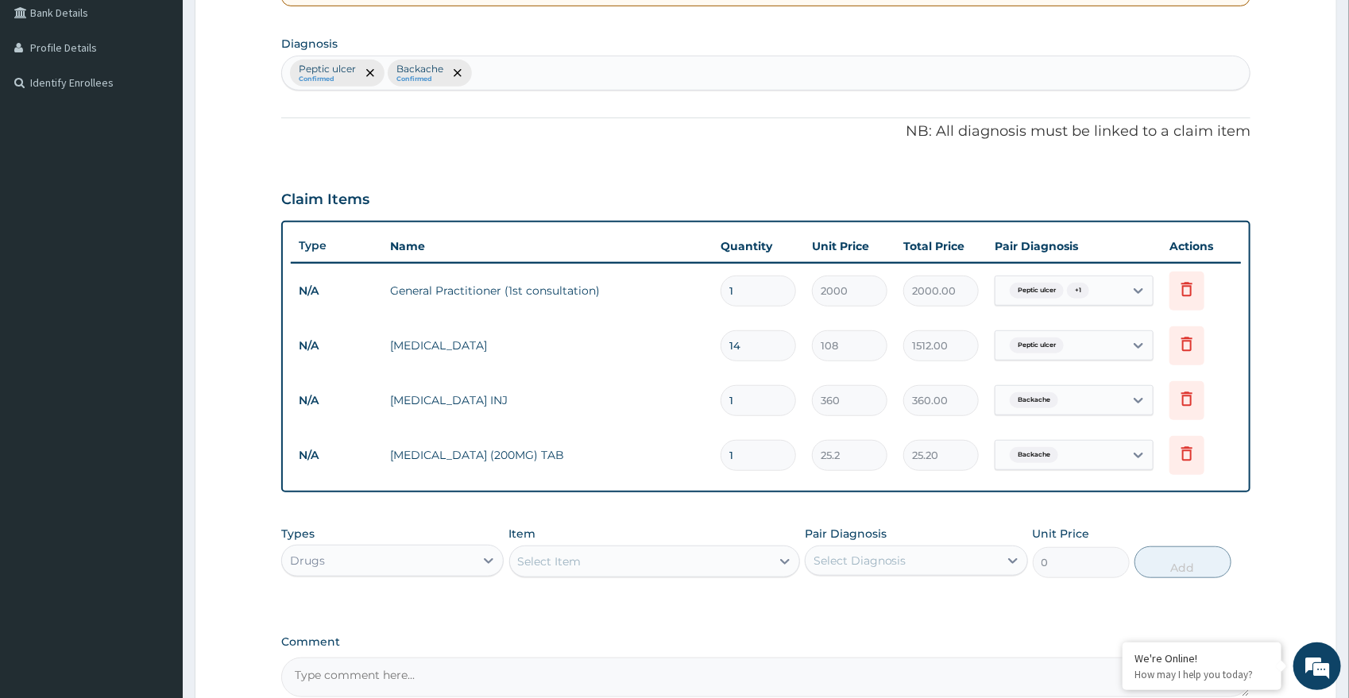
type input "0.00"
type input "2"
type input "50.40"
type input "20"
type input "504.00"
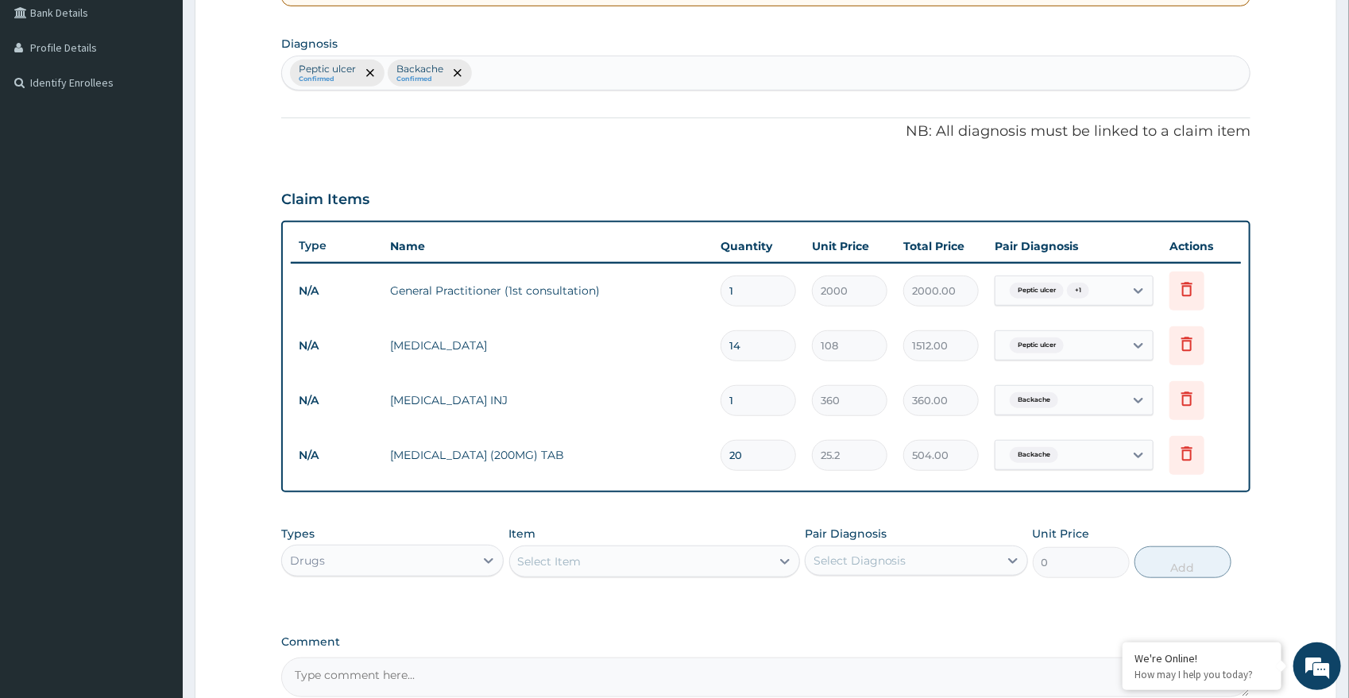
type input "20"
click at [572, 68] on div "[MEDICAL_DATA] Confirmed Backache Confirmed" at bounding box center [766, 72] width 968 height 33
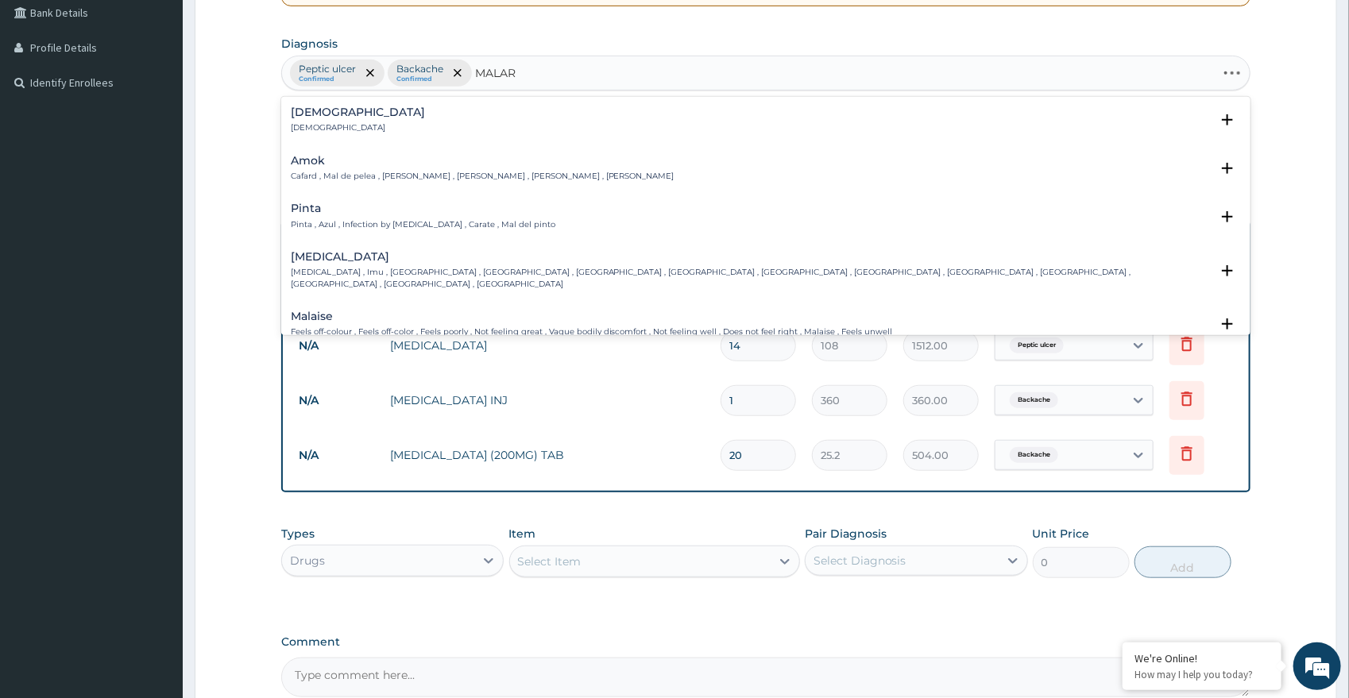
type input "MALARI"
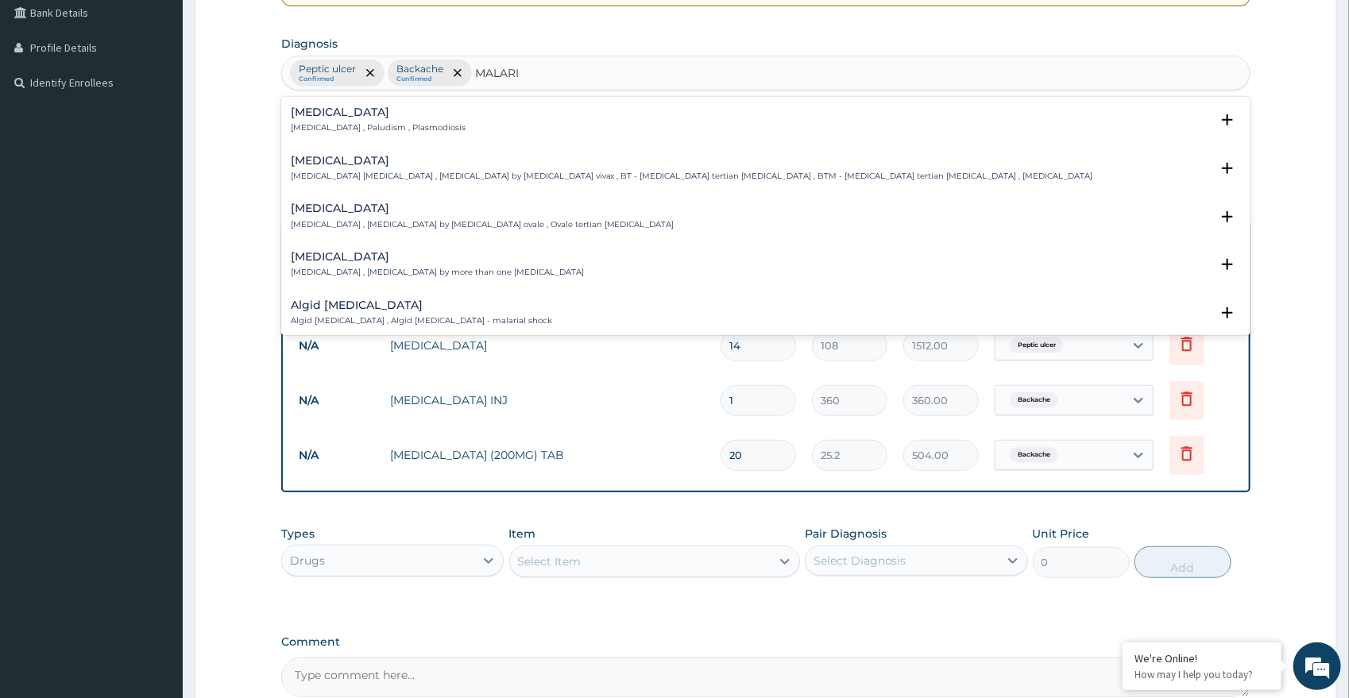
click at [489, 122] on div "[MEDICAL_DATA] [MEDICAL_DATA] , Paludism , Plasmodiosis" at bounding box center [766, 120] width 951 height 28
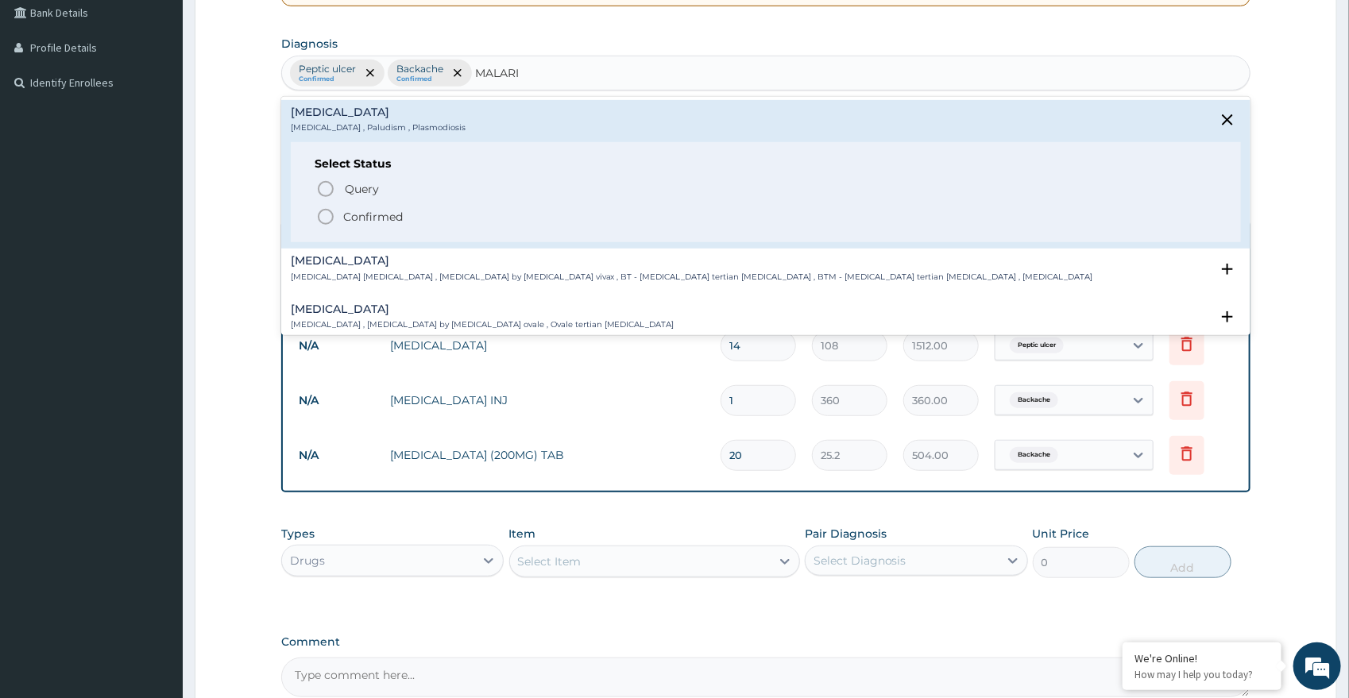
click at [387, 215] on p "Confirmed" at bounding box center [373, 217] width 60 height 16
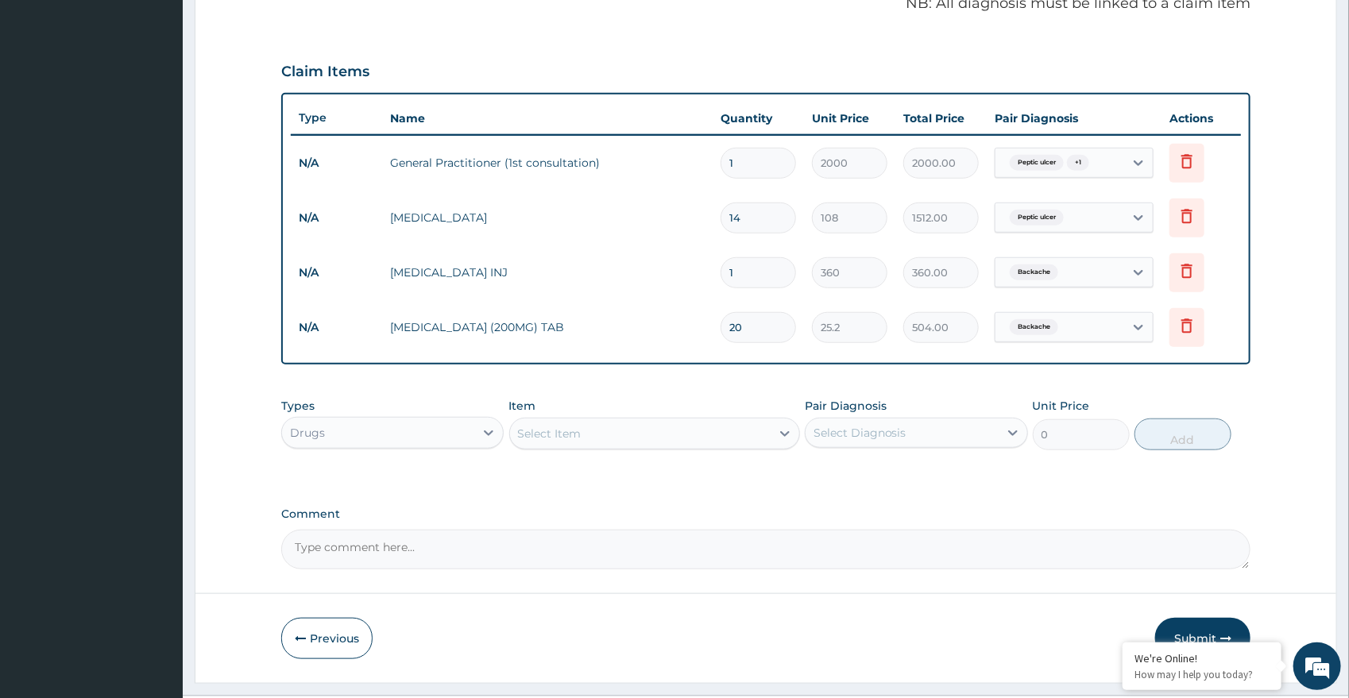
scroll to position [535, 0]
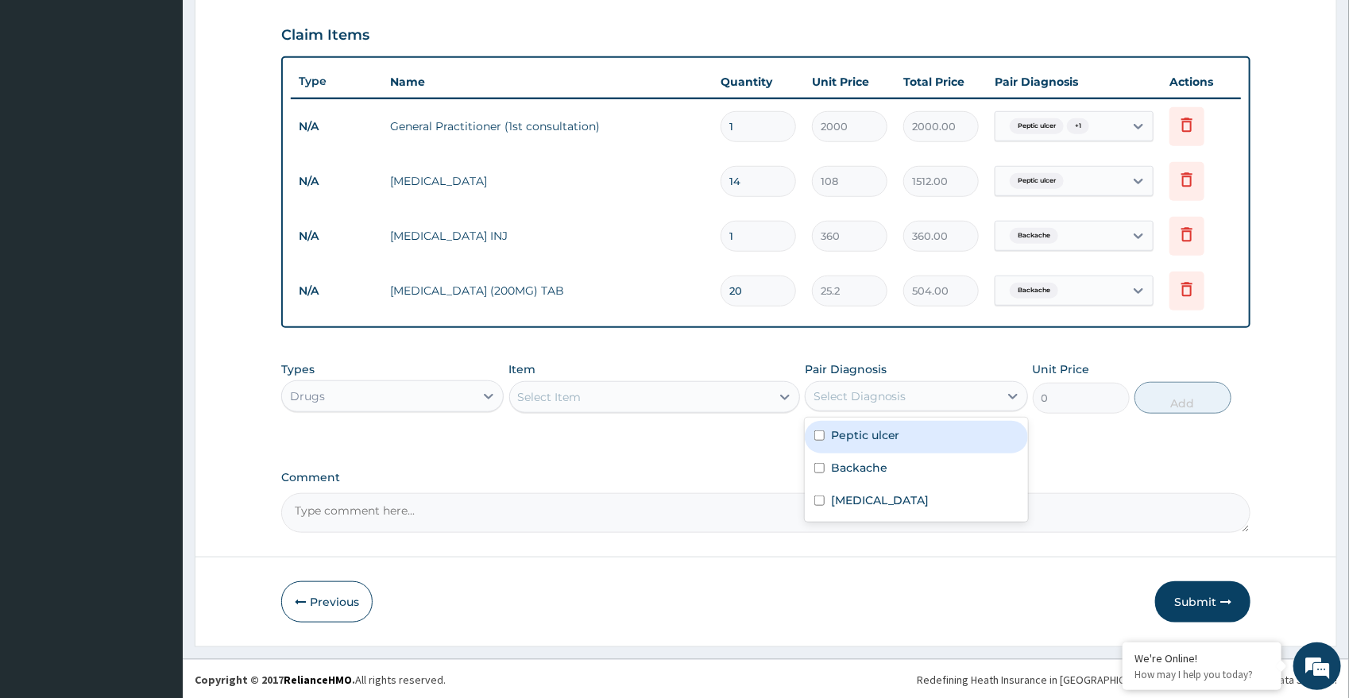
click at [843, 393] on div "Select Diagnosis" at bounding box center [860, 396] width 93 height 16
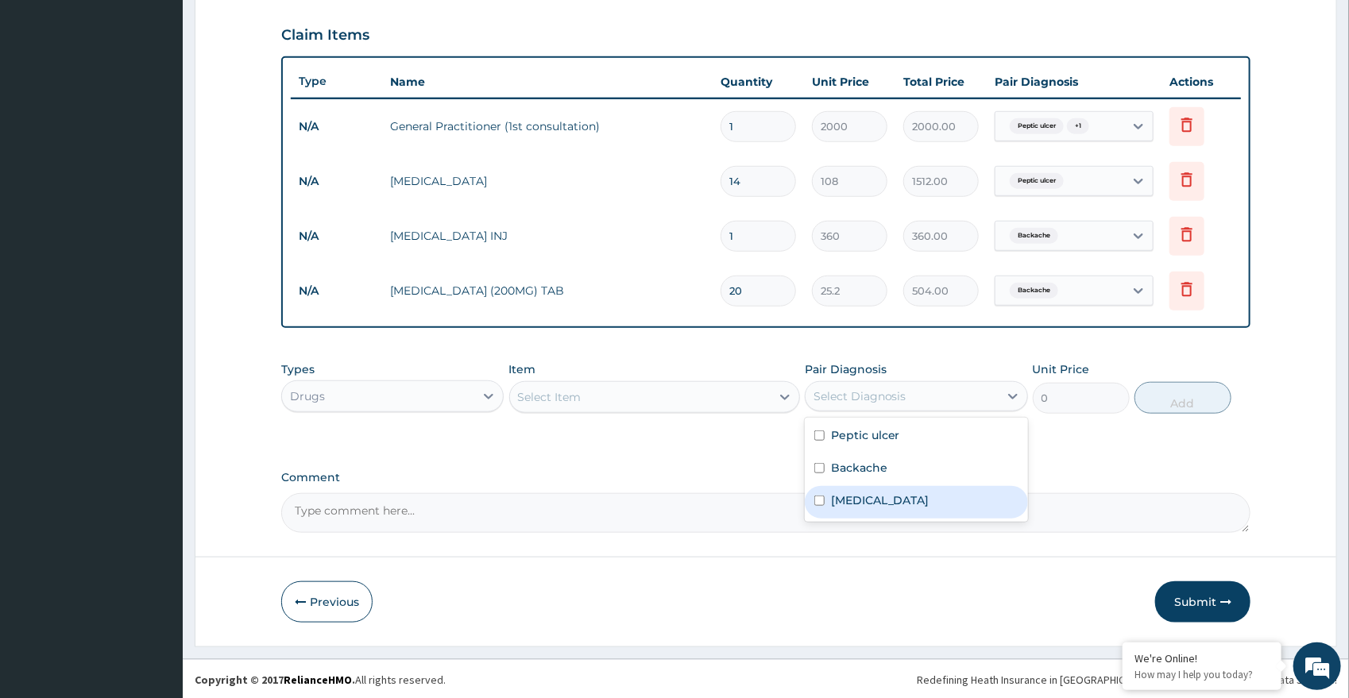
click at [841, 497] on label "[MEDICAL_DATA]" at bounding box center [880, 501] width 99 height 16
checkbox input "true"
click at [667, 402] on div "Select Item" at bounding box center [640, 397] width 261 height 25
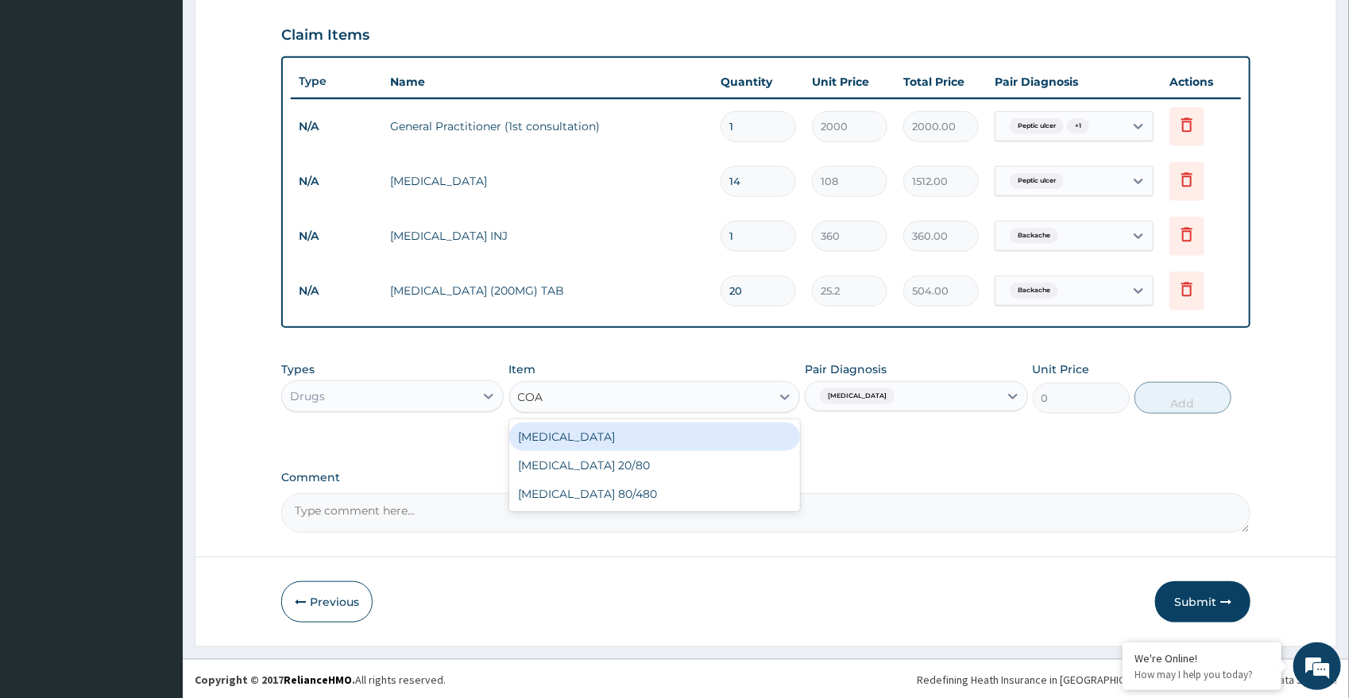
type input "[PERSON_NAME]"
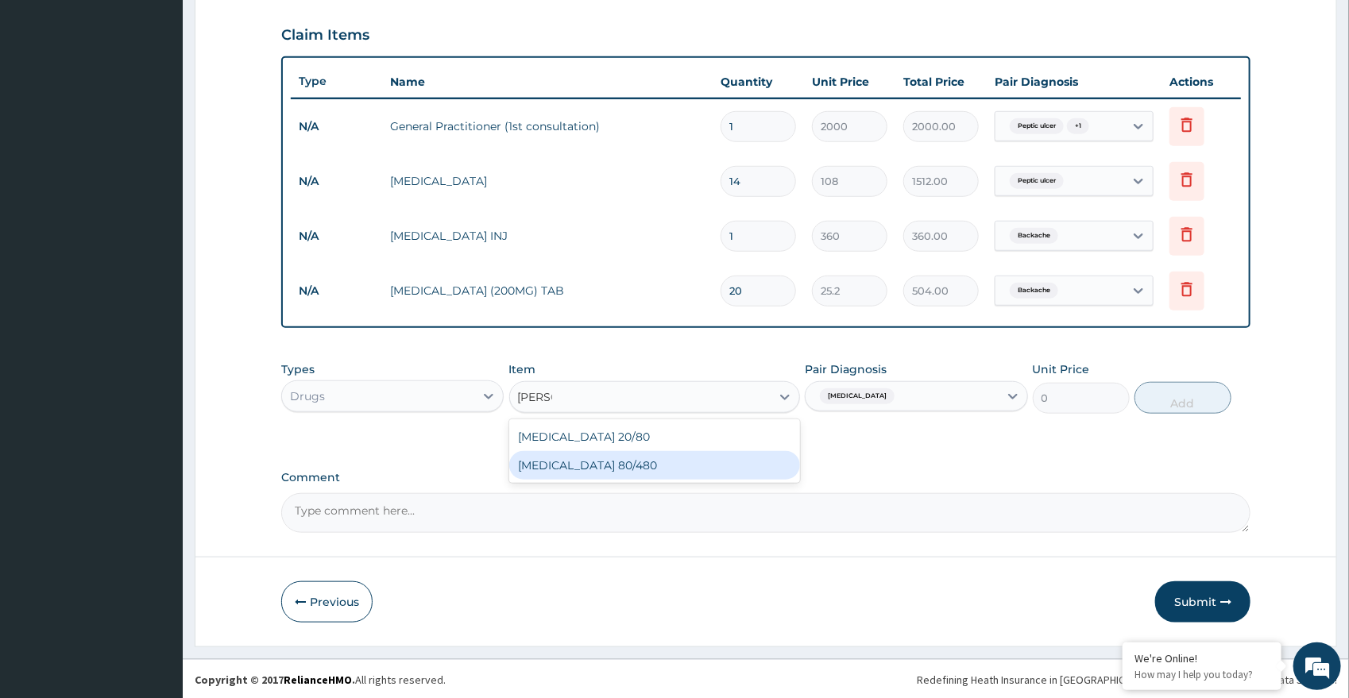
drag, startPoint x: 745, startPoint y: 470, endPoint x: 778, endPoint y: 470, distance: 32.6
click at [753, 470] on div "[MEDICAL_DATA] 80/480" at bounding box center [654, 465] width 291 height 29
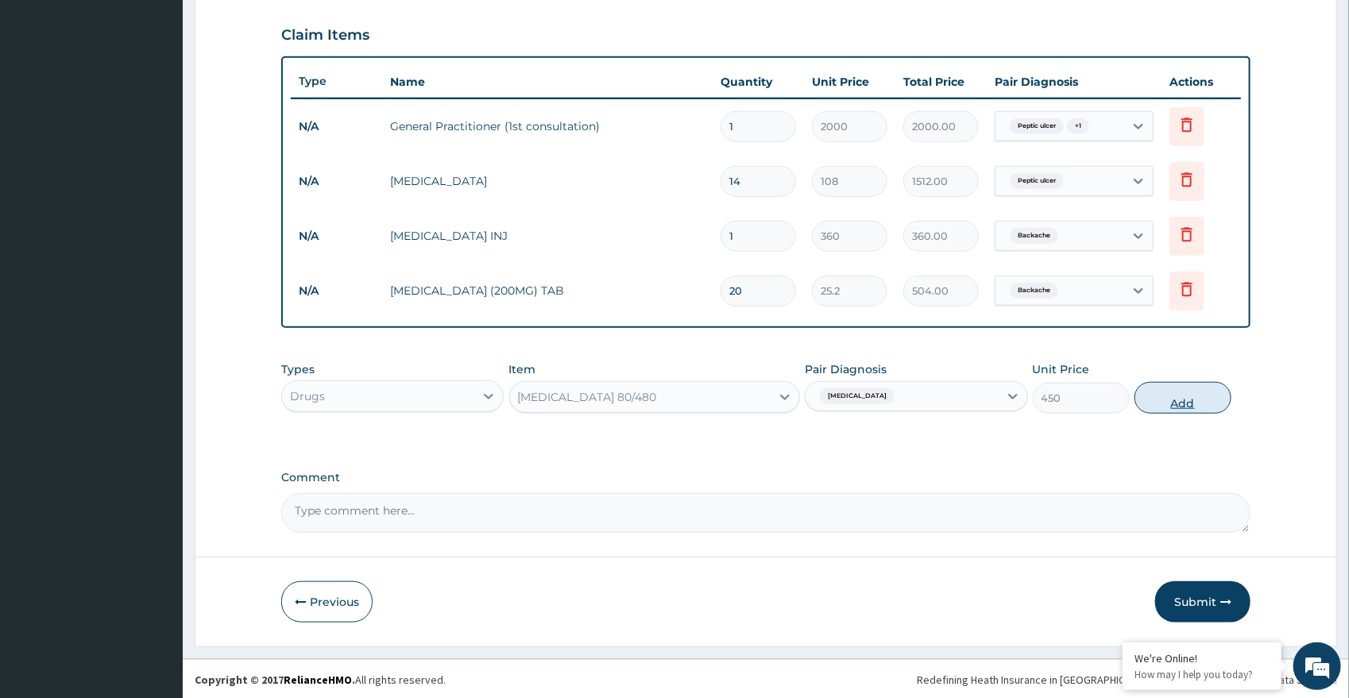
click at [1177, 387] on button "Add" at bounding box center [1182, 398] width 97 height 32
type input "0"
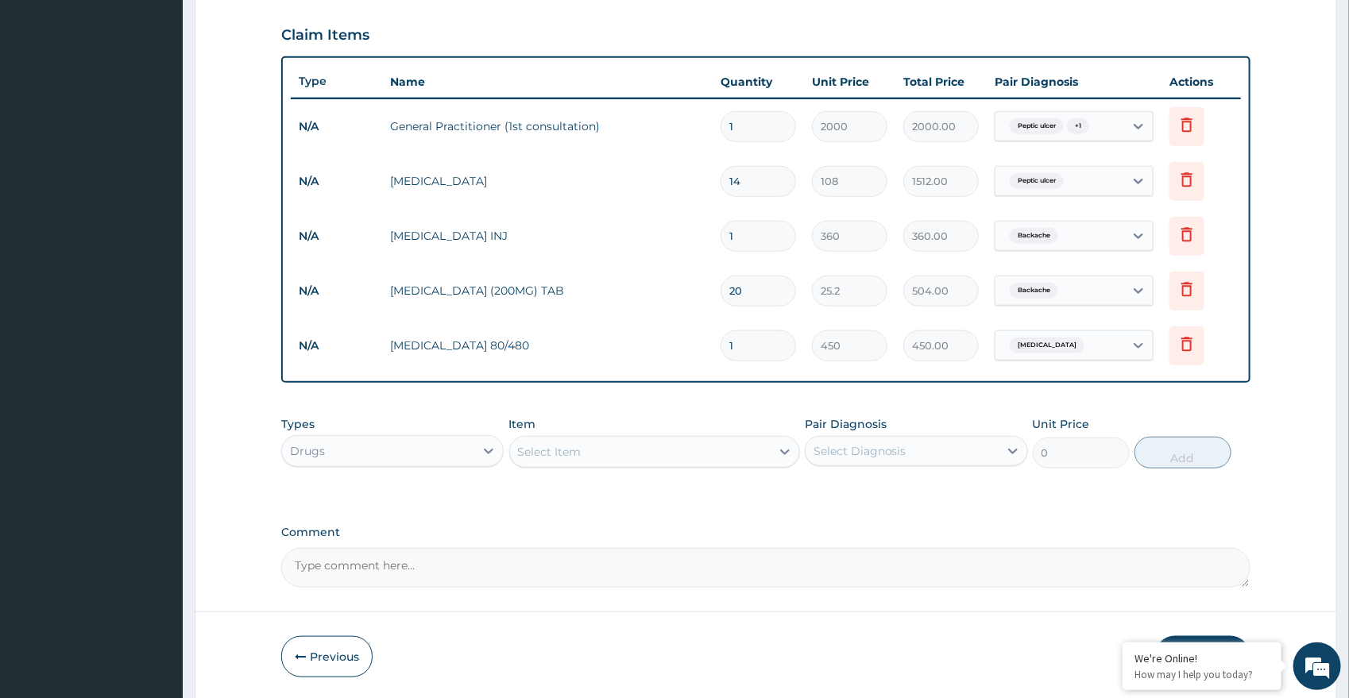
type input "0.00"
type input "6"
type input "2700.00"
type input "6"
click at [827, 504] on div "PA Code / Prescription Code Enter Code(Secondary Care Only) Encounter Date [DAT…" at bounding box center [766, 102] width 970 height 971
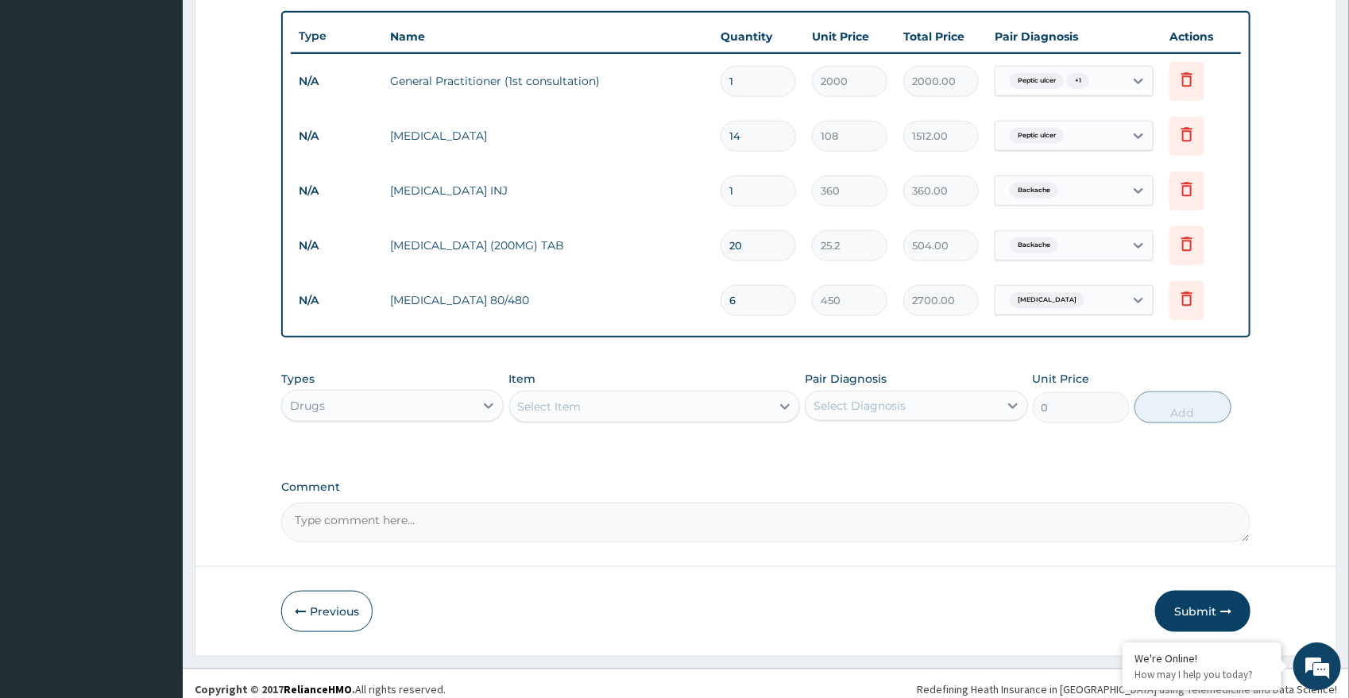
scroll to position [589, 0]
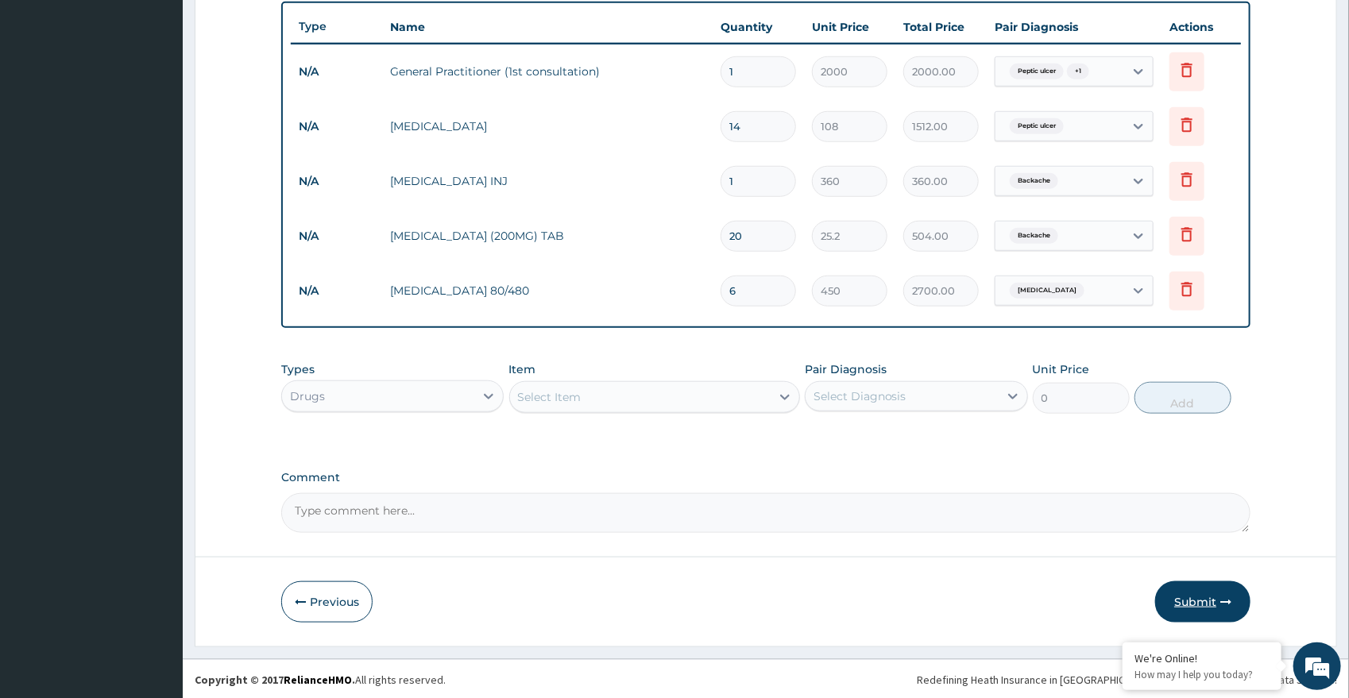
click at [1178, 590] on button "Submit" at bounding box center [1202, 602] width 95 height 41
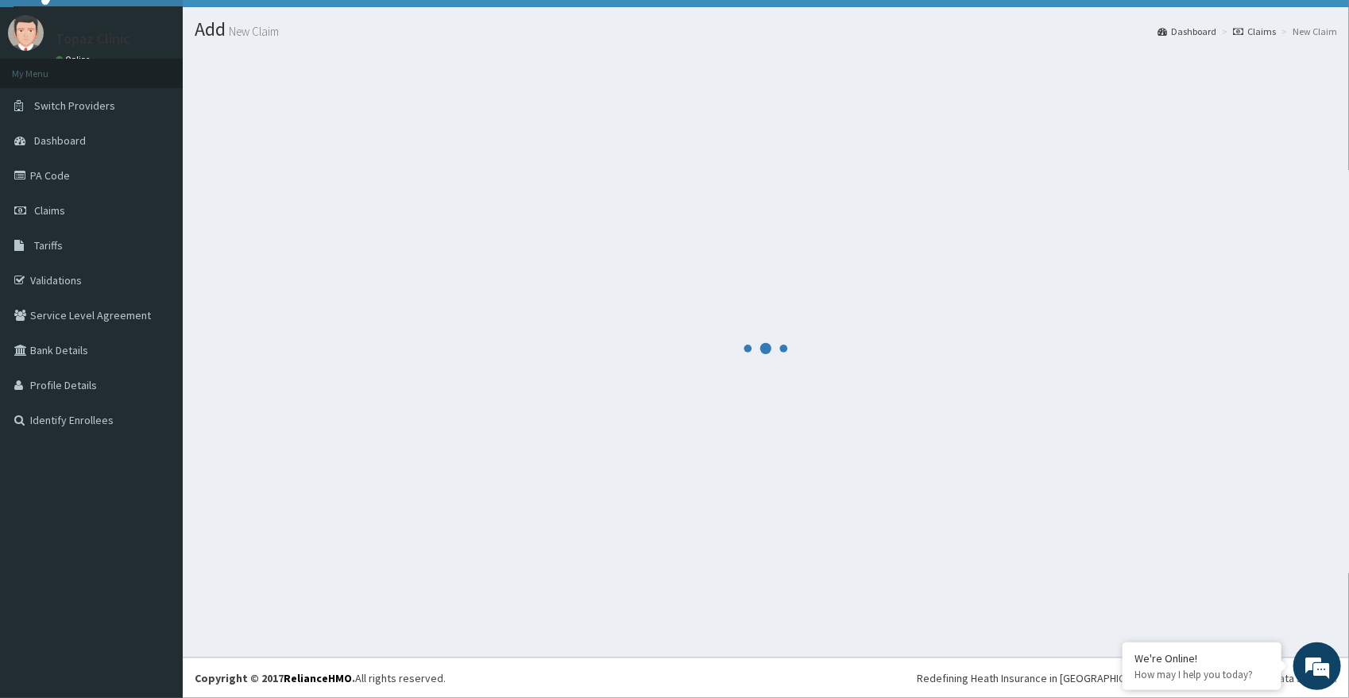
scroll to position [32, 0]
